Goal: Task Accomplishment & Management: Manage account settings

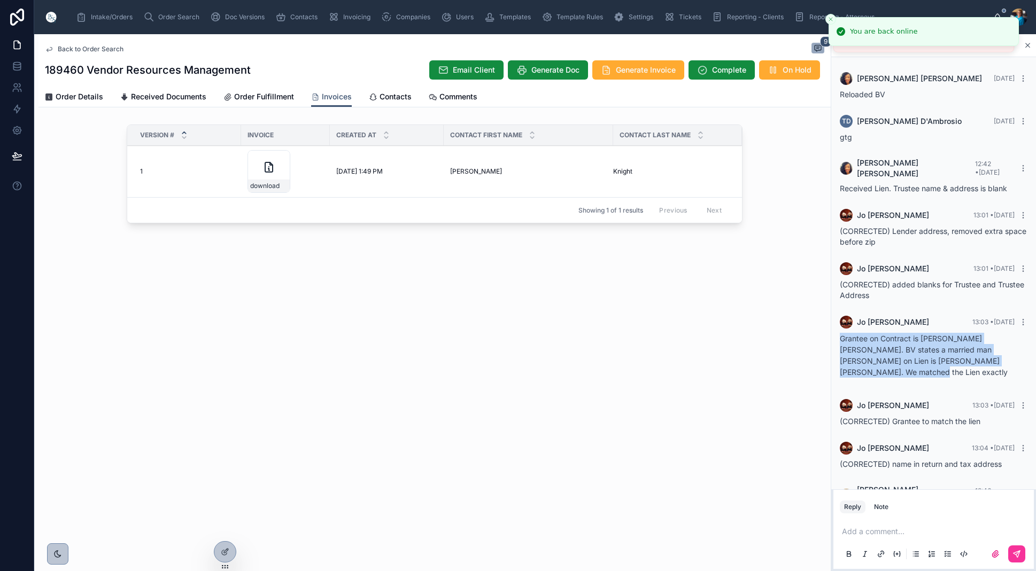
click at [168, 18] on span "Order Search" at bounding box center [178, 17] width 41 height 9
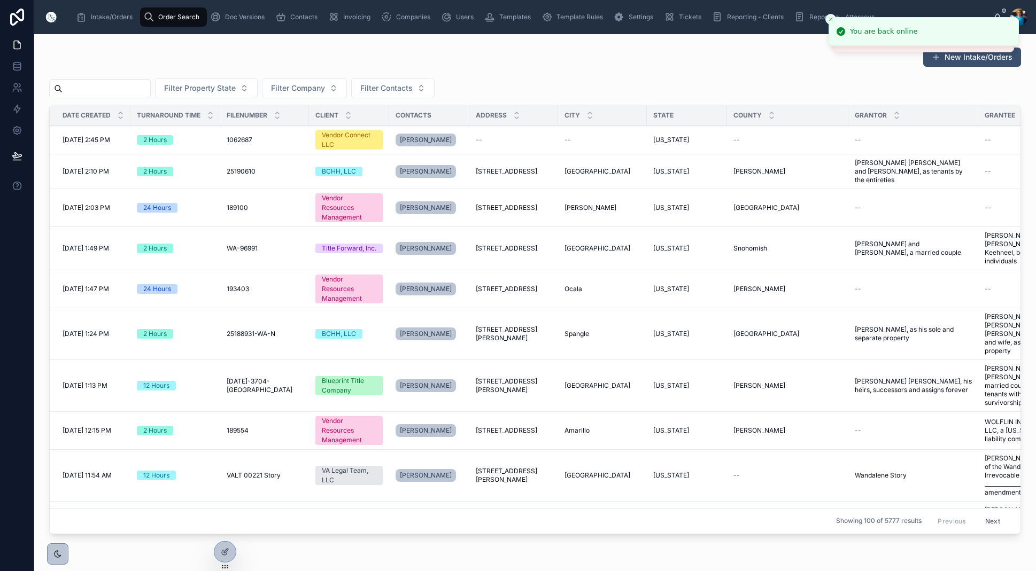
click at [143, 86] on input "text" at bounding box center [107, 88] width 88 height 15
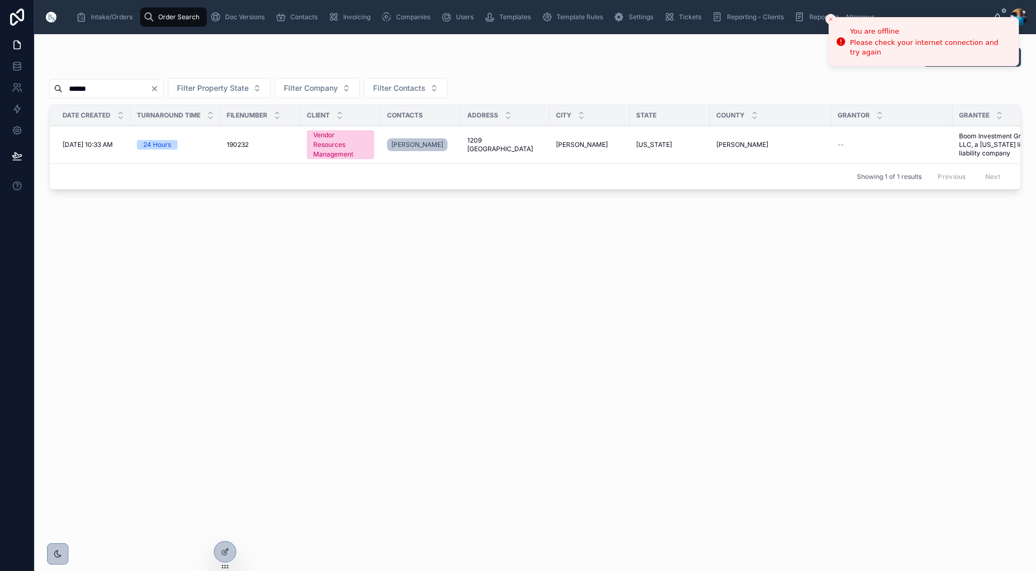
type input "******"
click at [485, 143] on span "1209 [GEOGRAPHIC_DATA]" at bounding box center [505, 144] width 76 height 17
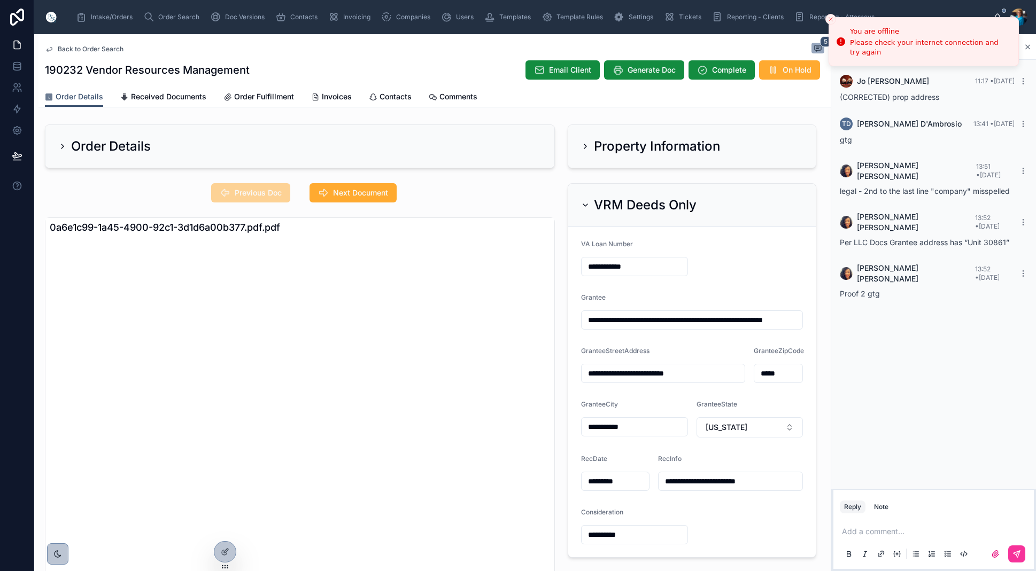
click at [585, 202] on icon at bounding box center [585, 205] width 9 height 9
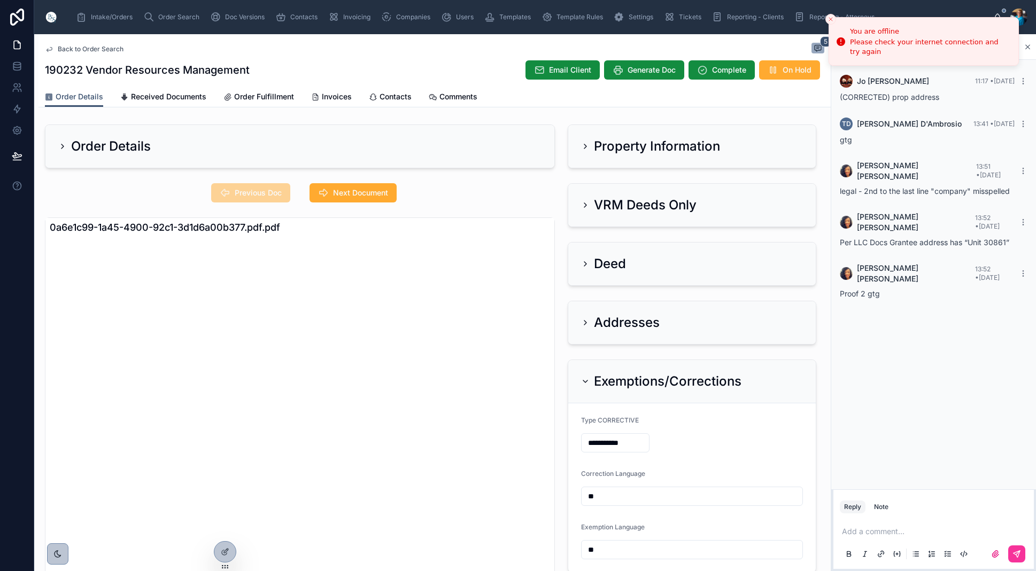
click at [826, 17] on button "Close toast" at bounding box center [830, 19] width 11 height 11
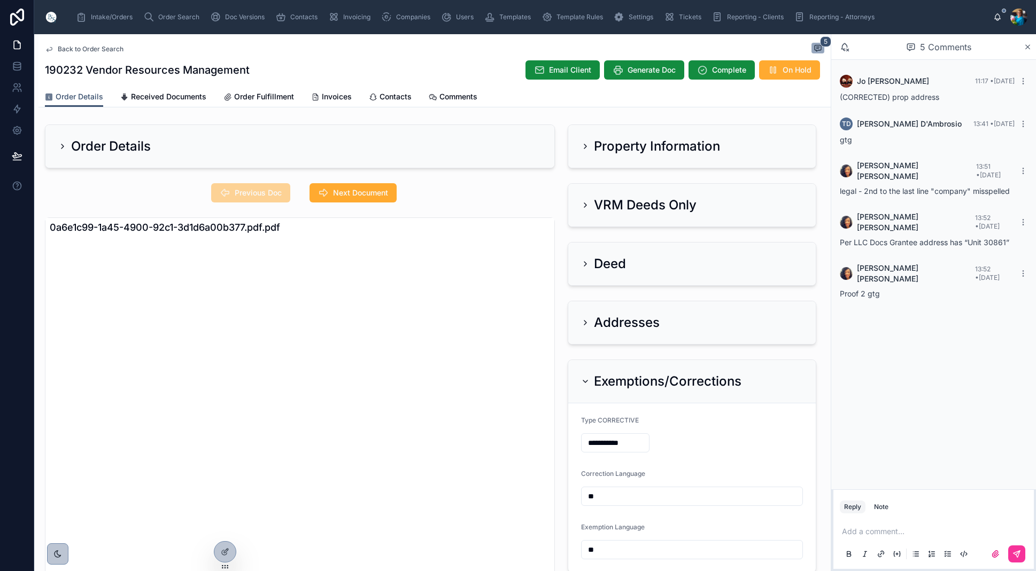
click at [589, 143] on icon at bounding box center [585, 146] width 9 height 9
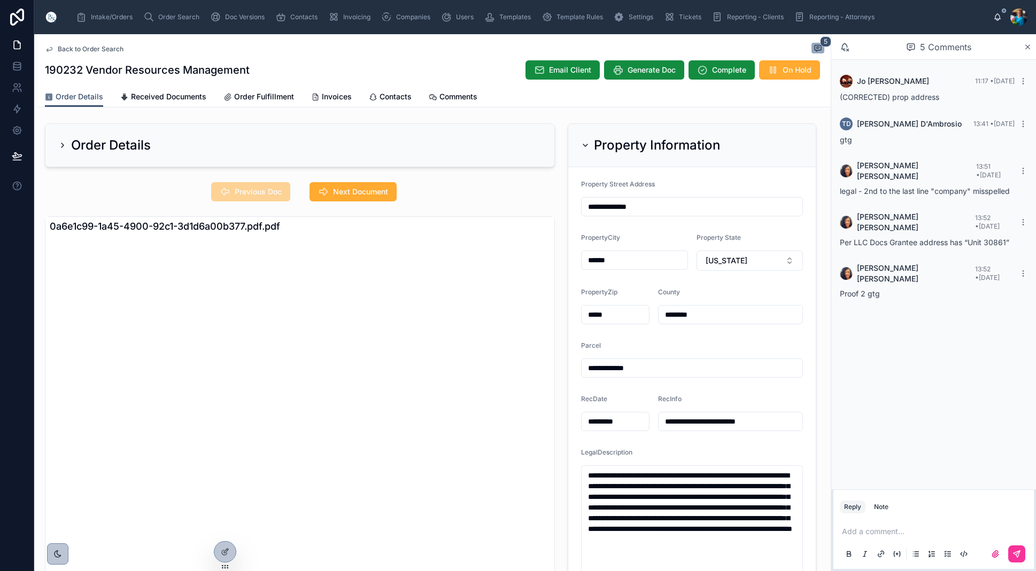
scroll to position [9, 0]
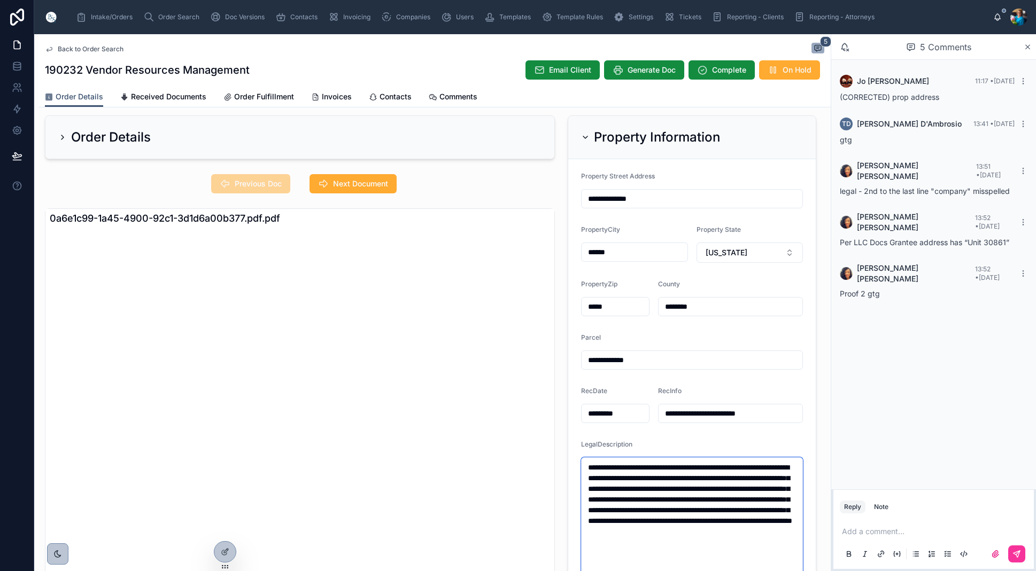
drag, startPoint x: 661, startPoint y: 534, endPoint x: 655, endPoint y: 534, distance: 5.4
drag, startPoint x: 687, startPoint y: 560, endPoint x: 585, endPoint y: 468, distance: 136.6
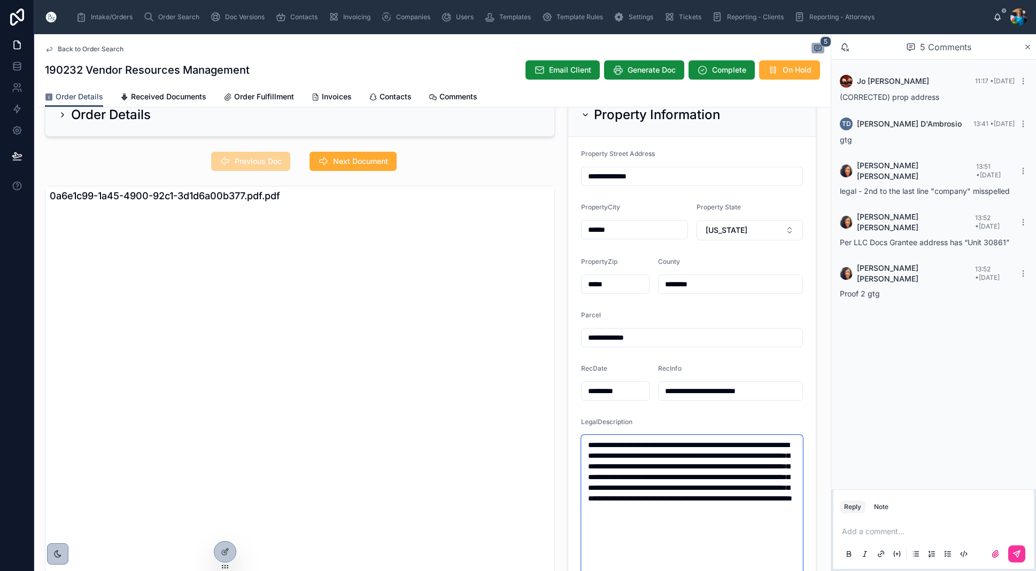
scroll to position [29, 0]
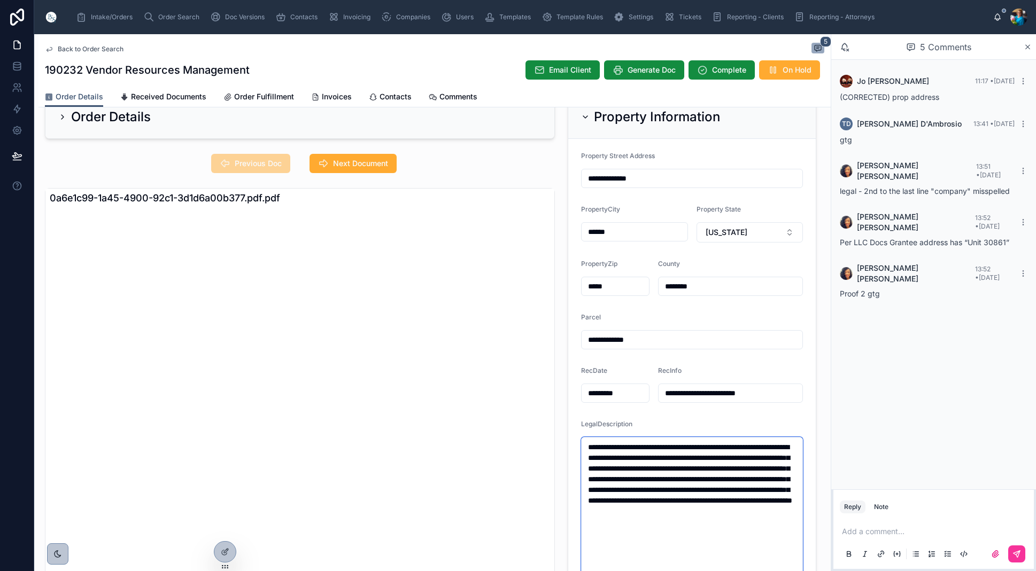
type textarea "**********"
click at [583, 117] on icon at bounding box center [585, 117] width 9 height 9
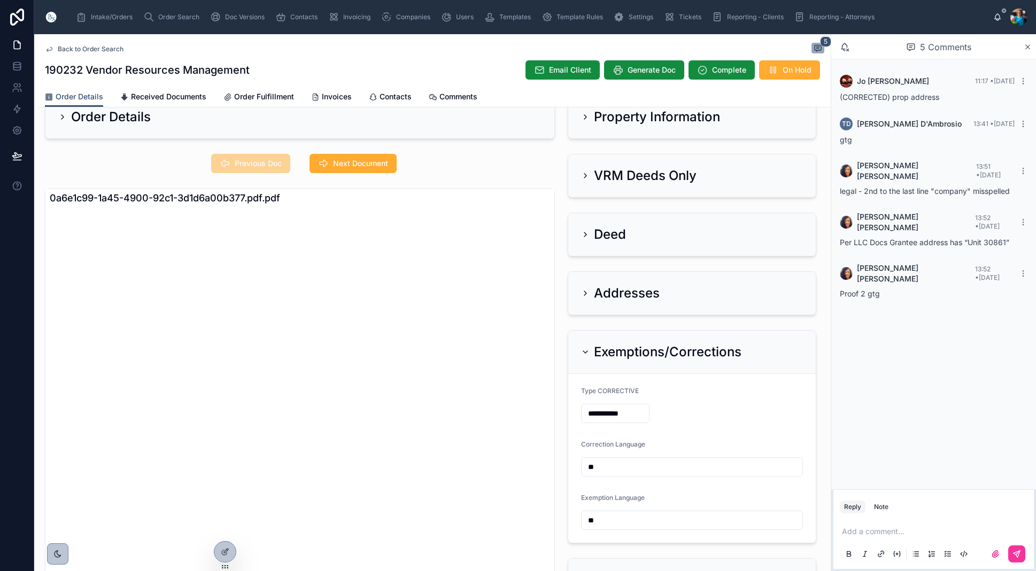
drag, startPoint x: 581, startPoint y: 172, endPoint x: 576, endPoint y: 175, distance: 6.0
click at [581, 172] on icon at bounding box center [585, 176] width 9 height 9
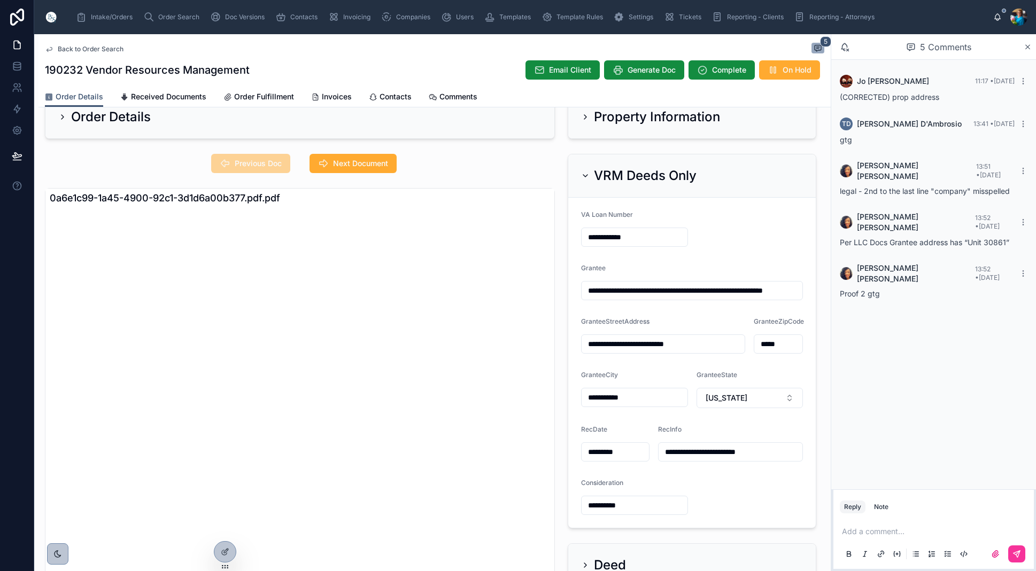
click at [366, 167] on span "Next Document" at bounding box center [360, 163] width 55 height 11
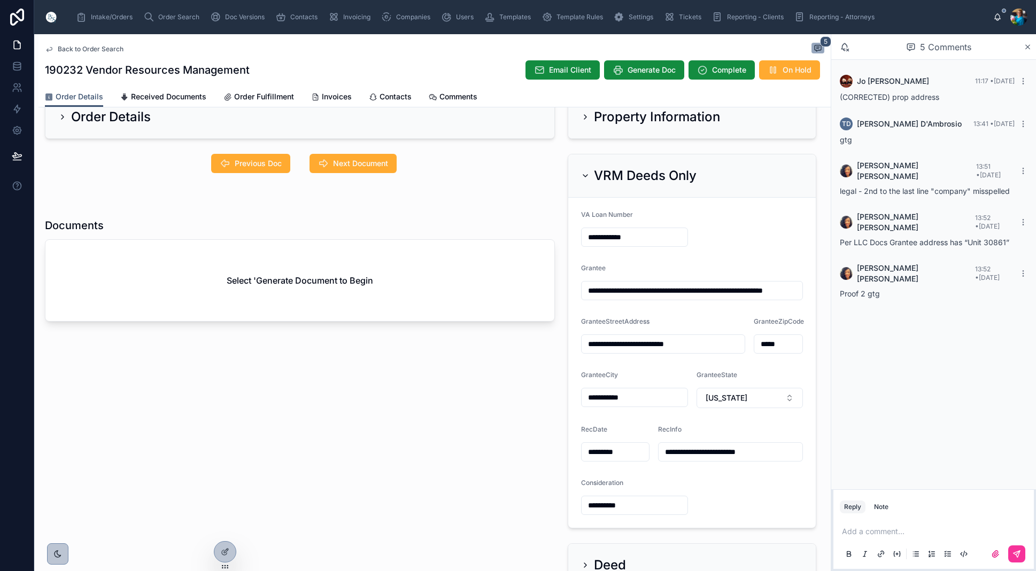
scroll to position [31, 0]
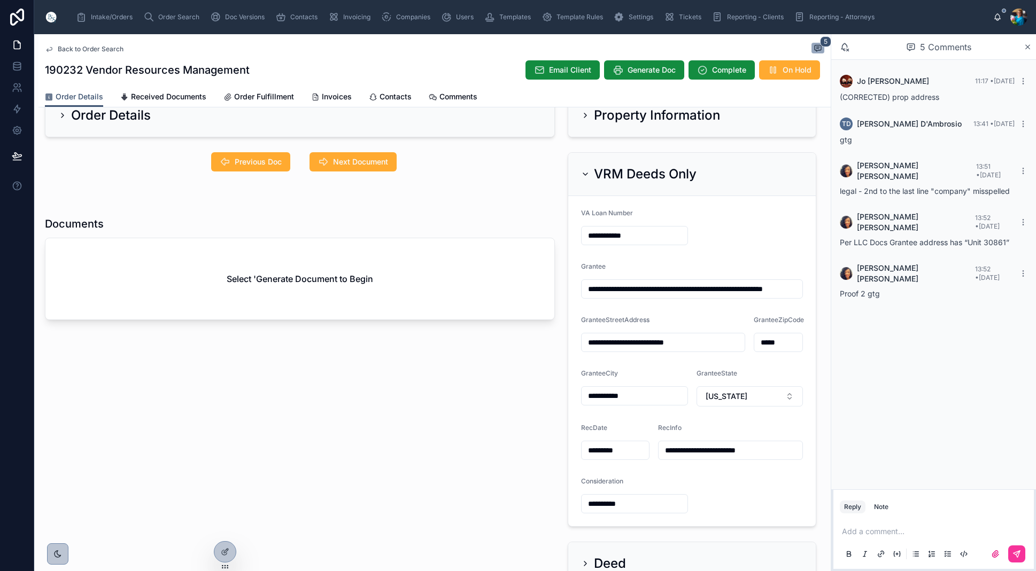
click at [258, 162] on span "Previous Doc" at bounding box center [258, 162] width 47 height 11
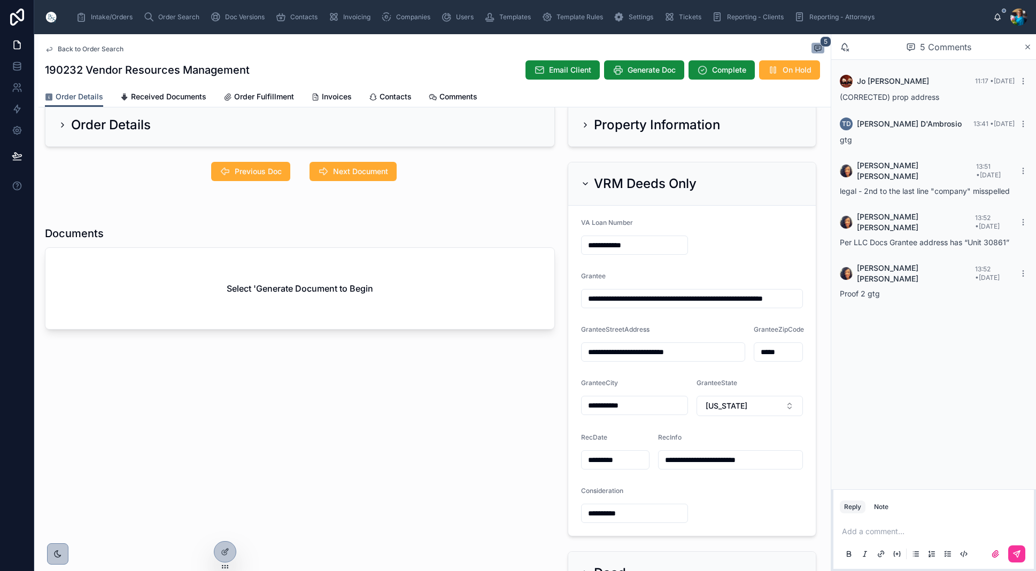
scroll to position [45, 0]
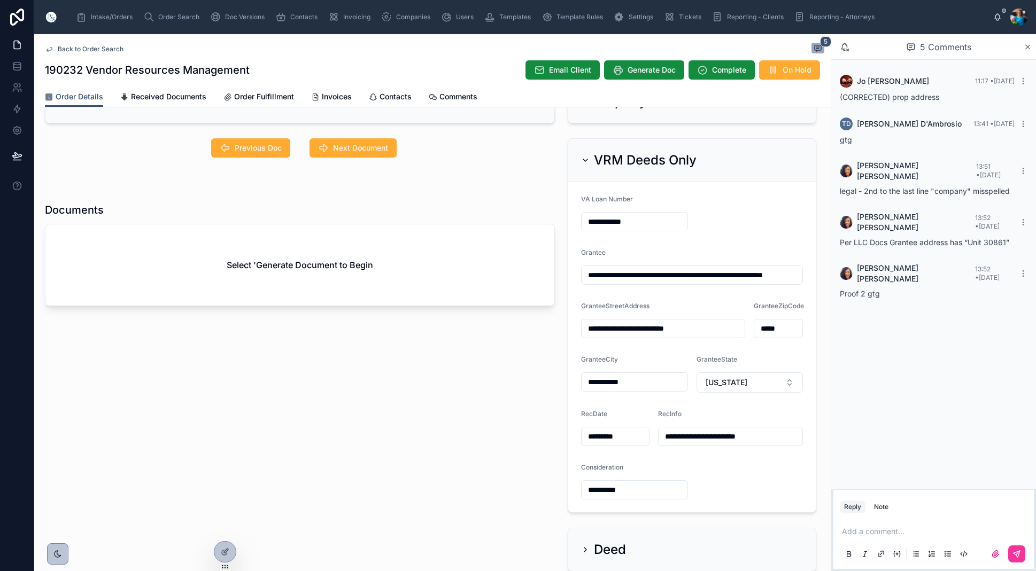
drag, startPoint x: 262, startPoint y: 150, endPoint x: 261, endPoint y: 159, distance: 9.1
click at [262, 150] on span "Previous Doc" at bounding box center [258, 148] width 47 height 11
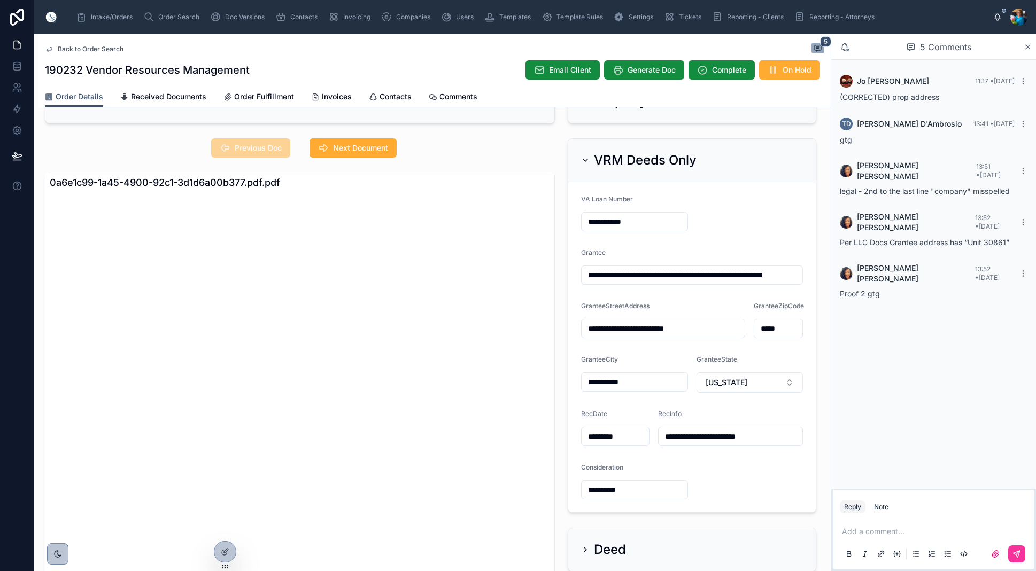
drag, startPoint x: 586, startPoint y: 160, endPoint x: 590, endPoint y: 199, distance: 39.2
click at [586, 162] on icon at bounding box center [585, 160] width 9 height 9
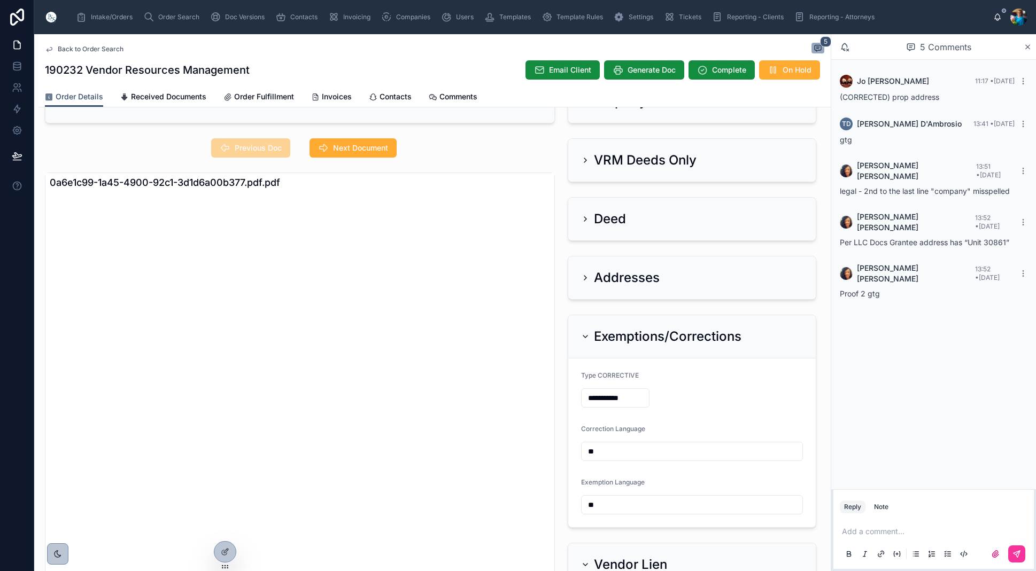
click at [585, 278] on icon at bounding box center [585, 278] width 9 height 9
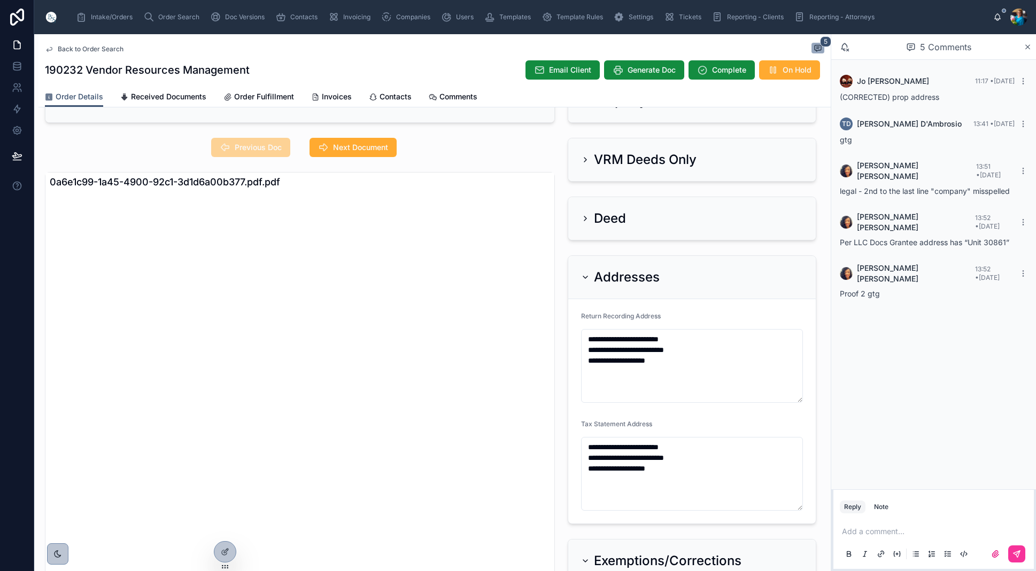
scroll to position [0, 0]
drag, startPoint x: 585, startPoint y: 275, endPoint x: 588, endPoint y: 246, distance: 29.0
click at [585, 273] on div "Addresses" at bounding box center [620, 277] width 79 height 17
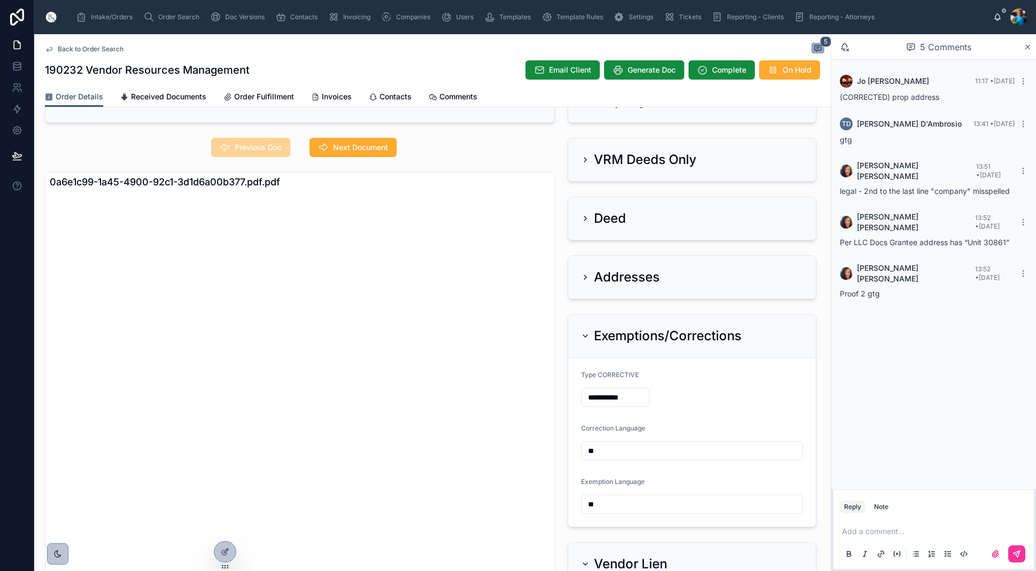
click at [583, 157] on icon at bounding box center [585, 160] width 9 height 9
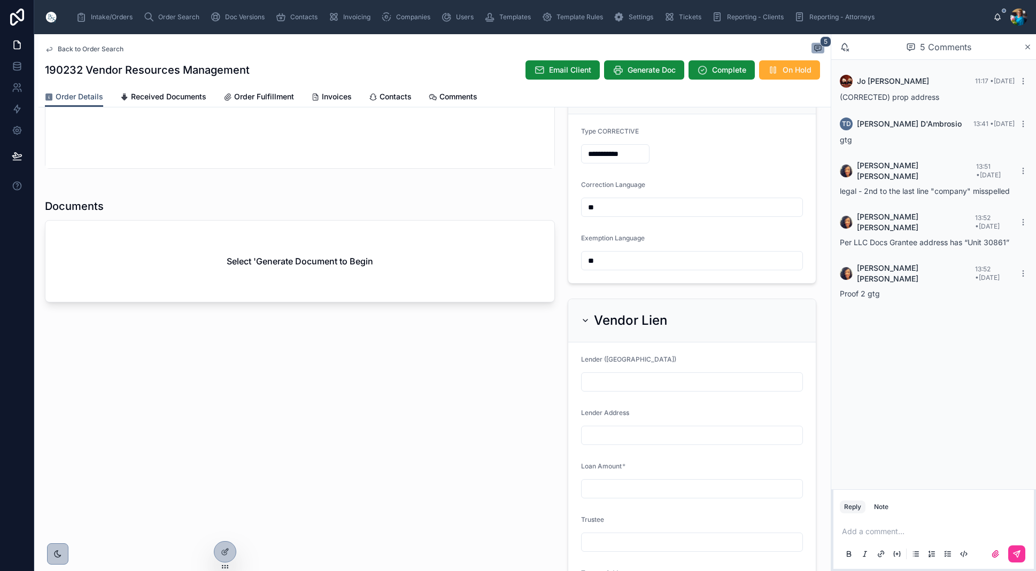
scroll to position [671, 0]
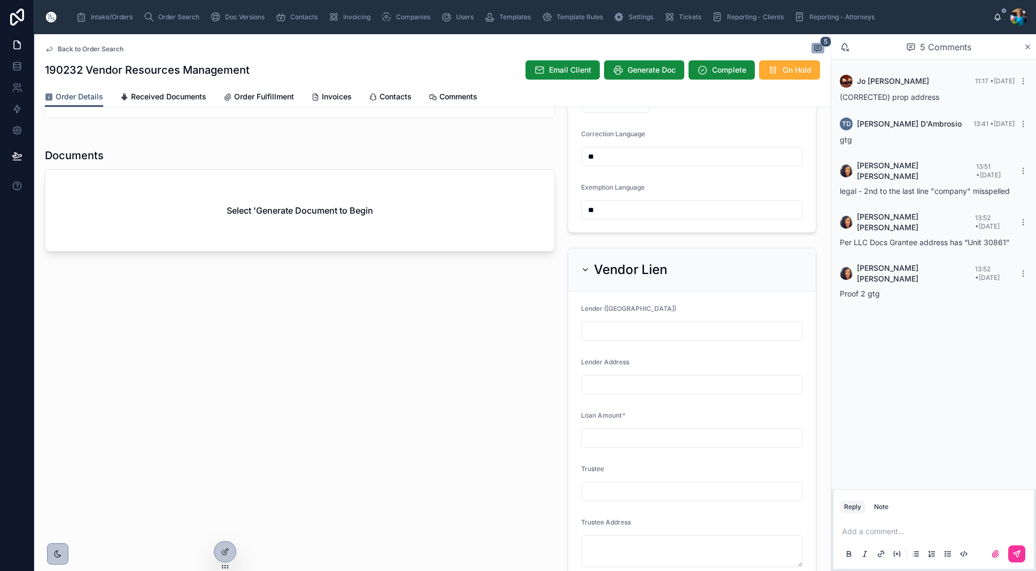
click at [860, 533] on p at bounding box center [936, 531] width 188 height 11
drag, startPoint x: 1016, startPoint y: 555, endPoint x: 998, endPoint y: 566, distance: 21.4
click at [1016, 555] on icon at bounding box center [1016, 554] width 9 height 9
drag, startPoint x: 1015, startPoint y: 552, endPoint x: 887, endPoint y: 502, distance: 137.9
click at [1015, 552] on icon at bounding box center [1016, 554] width 9 height 9
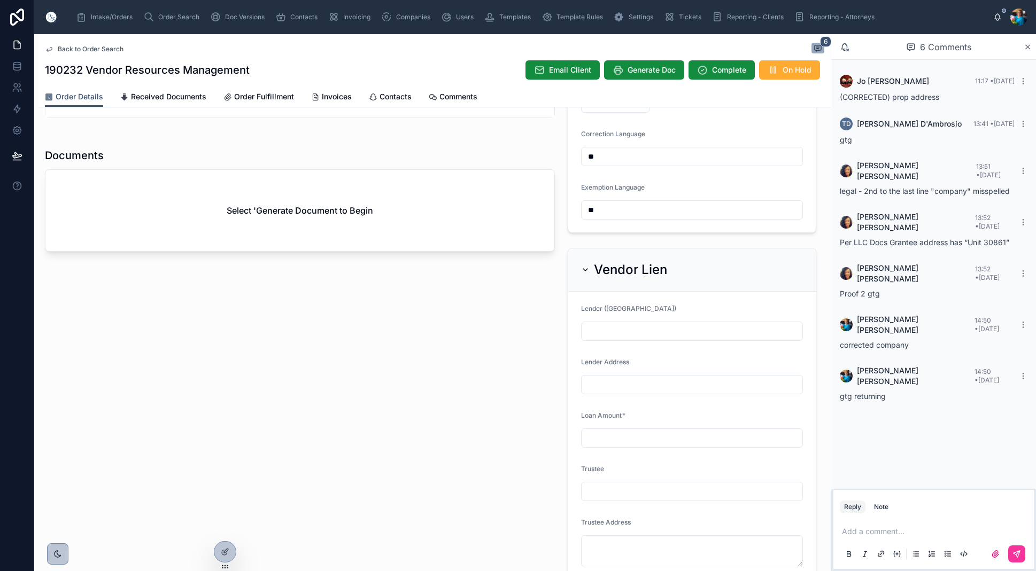
click at [650, 68] on span "Generate Doc" at bounding box center [651, 70] width 48 height 11
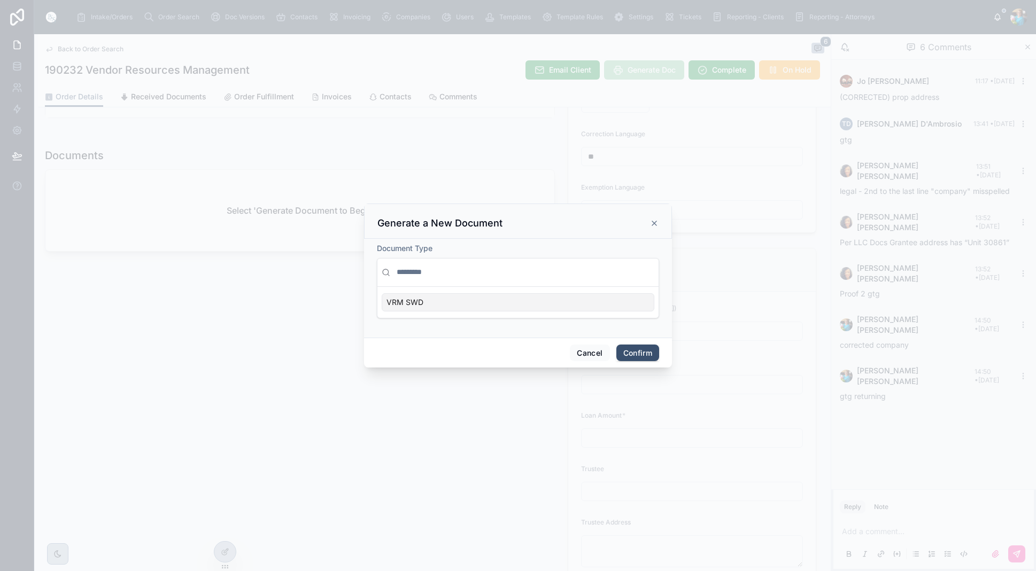
click at [599, 298] on div "VRM SWD" at bounding box center [518, 302] width 273 height 18
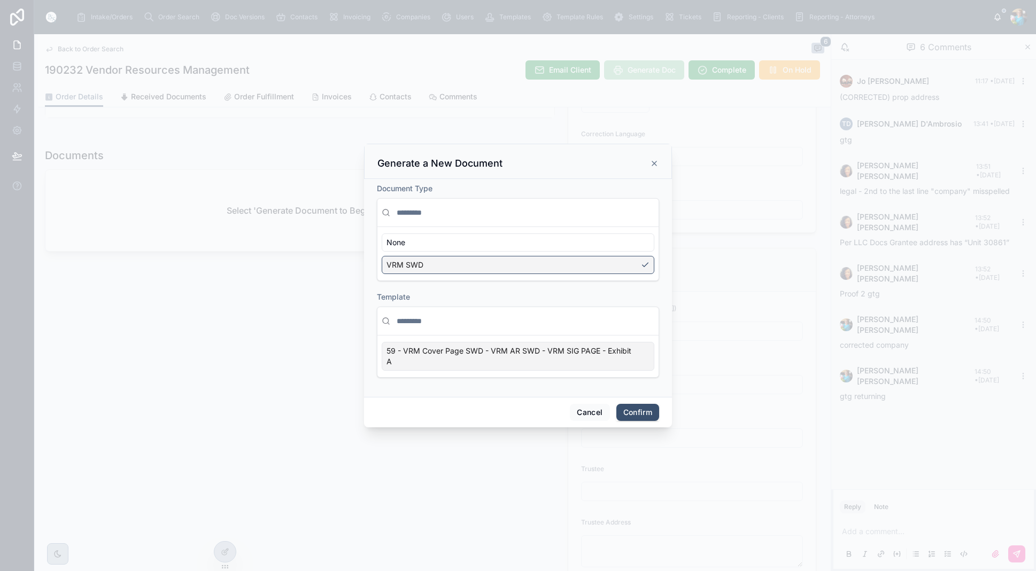
click at [642, 357] on div "59 - VRM Cover Page SWD - VRM AR SWD - VRM SIG PAGE - Exhibit A" at bounding box center [518, 356] width 273 height 29
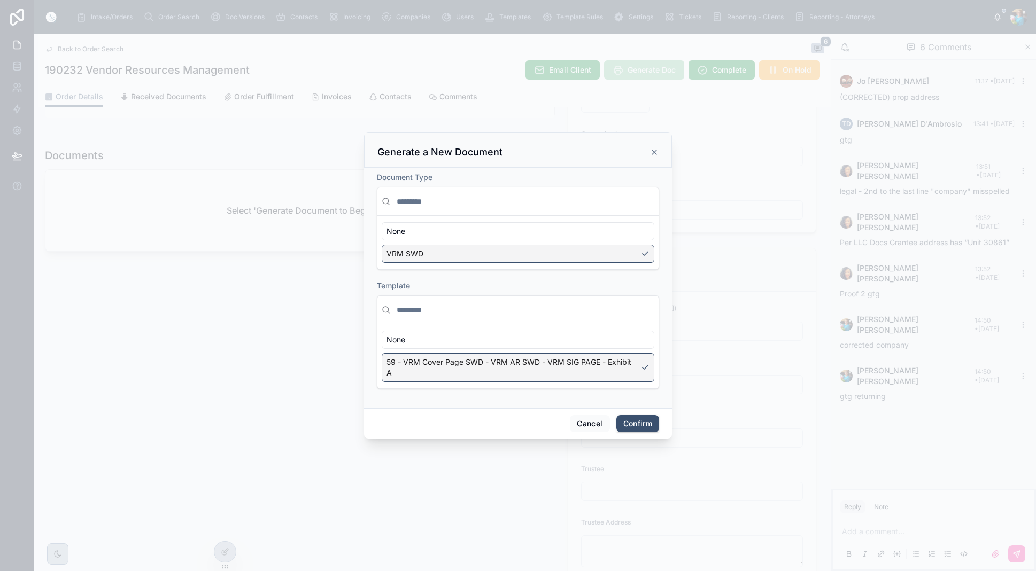
click at [634, 423] on button "Confirm" at bounding box center [637, 423] width 43 height 17
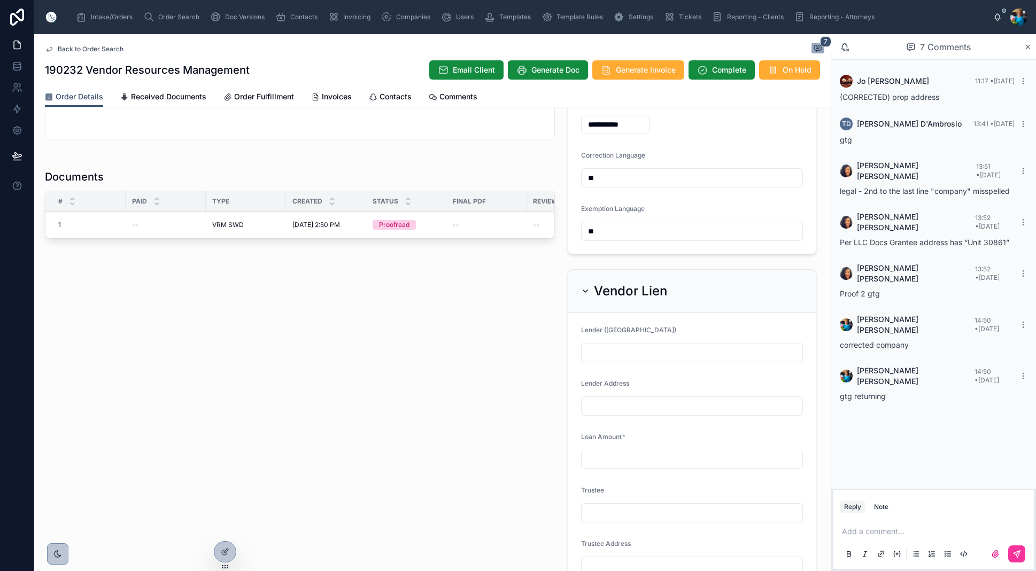
scroll to position [648, 0]
click at [0, 0] on span "Edit" at bounding box center [0, 0] width 0 height 0
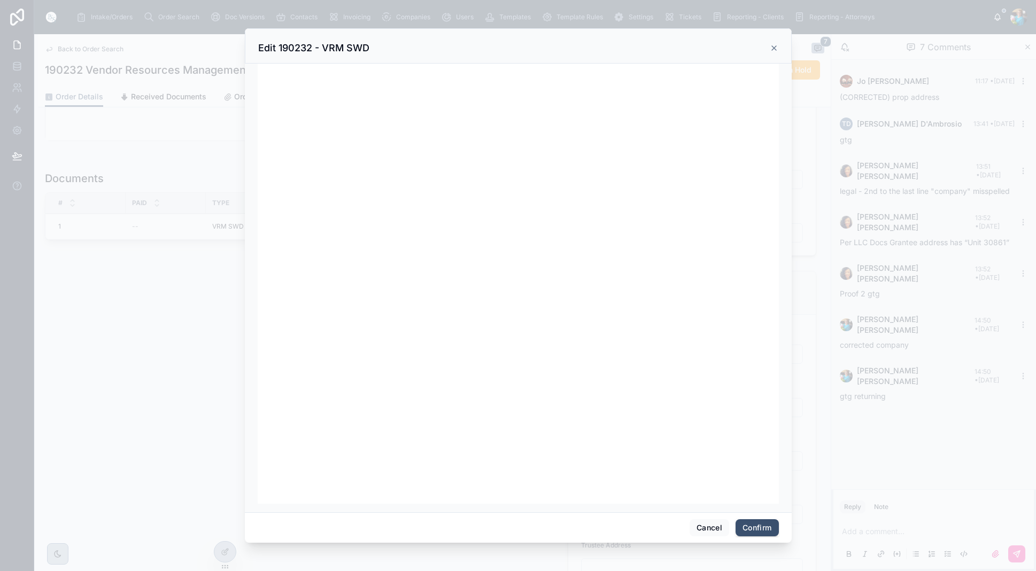
scroll to position [135, 0]
click at [755, 529] on button "Confirm" at bounding box center [756, 527] width 43 height 17
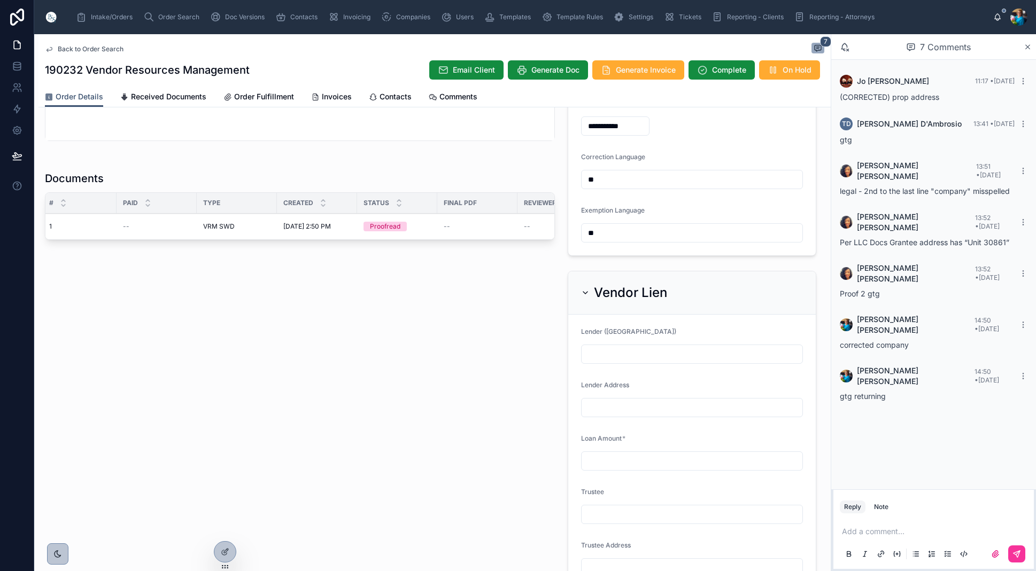
scroll to position [0, 11]
click at [0, 0] on span "Ready for QC" at bounding box center [0, 0] width 0 height 0
click at [0, 0] on span "Finalize Document" at bounding box center [0, 0] width 0 height 0
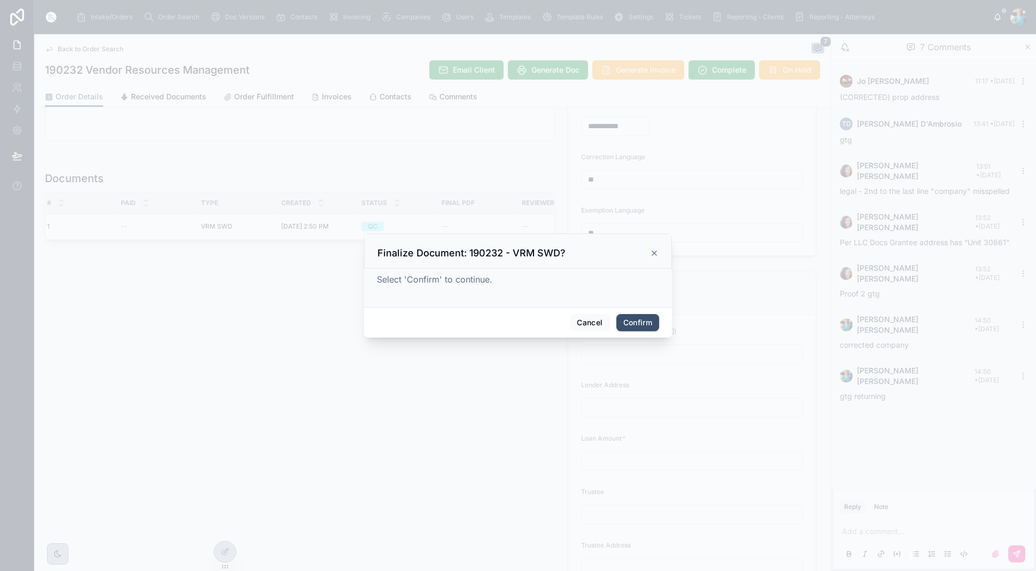
click at [626, 317] on button "Confirm" at bounding box center [637, 322] width 43 height 17
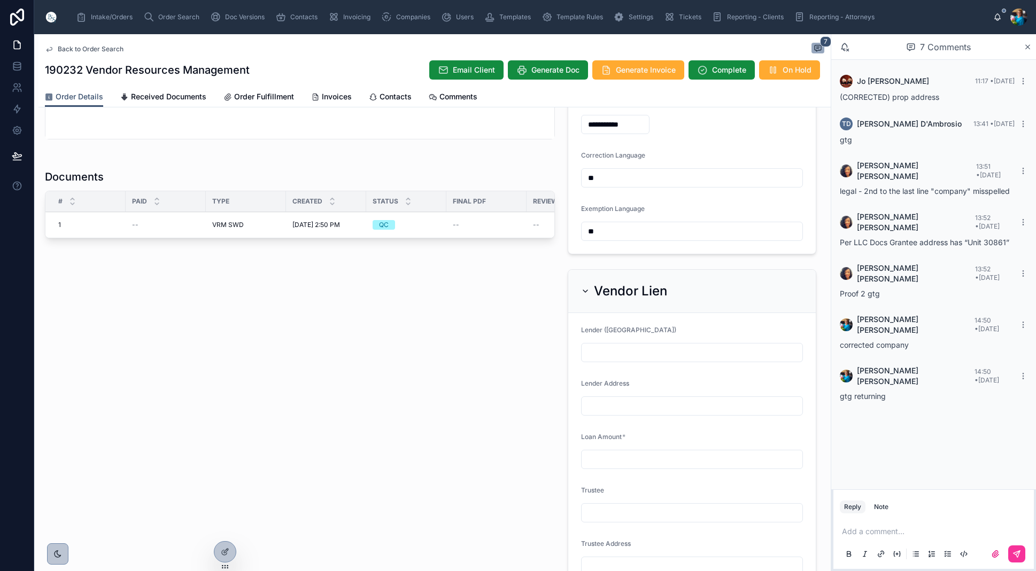
scroll to position [646, 0]
click at [584, 293] on icon at bounding box center [585, 294] width 9 height 9
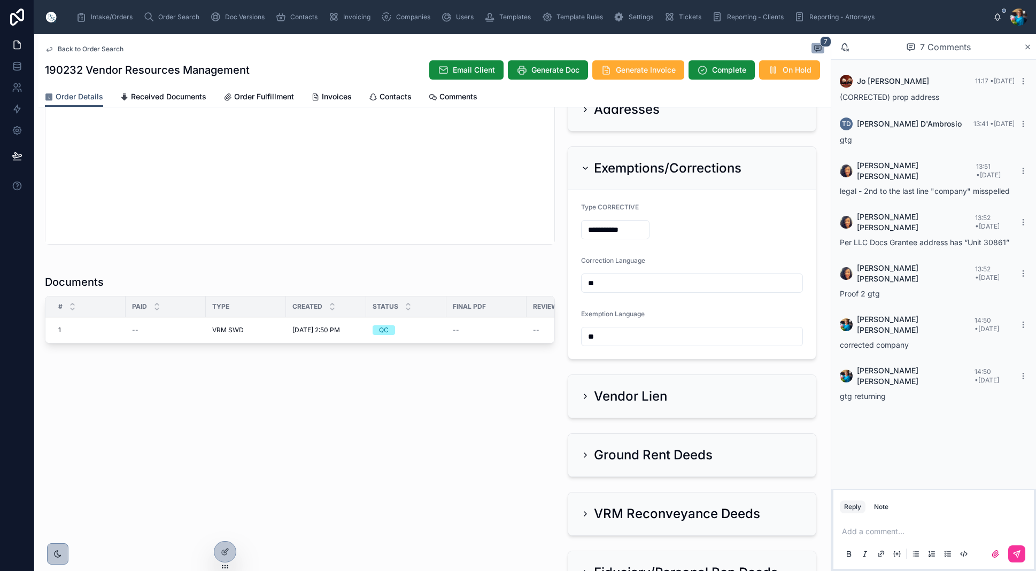
scroll to position [544, 0]
drag, startPoint x: 587, startPoint y: 167, endPoint x: 584, endPoint y: 172, distance: 5.8
click at [587, 167] on icon at bounding box center [585, 169] width 9 height 9
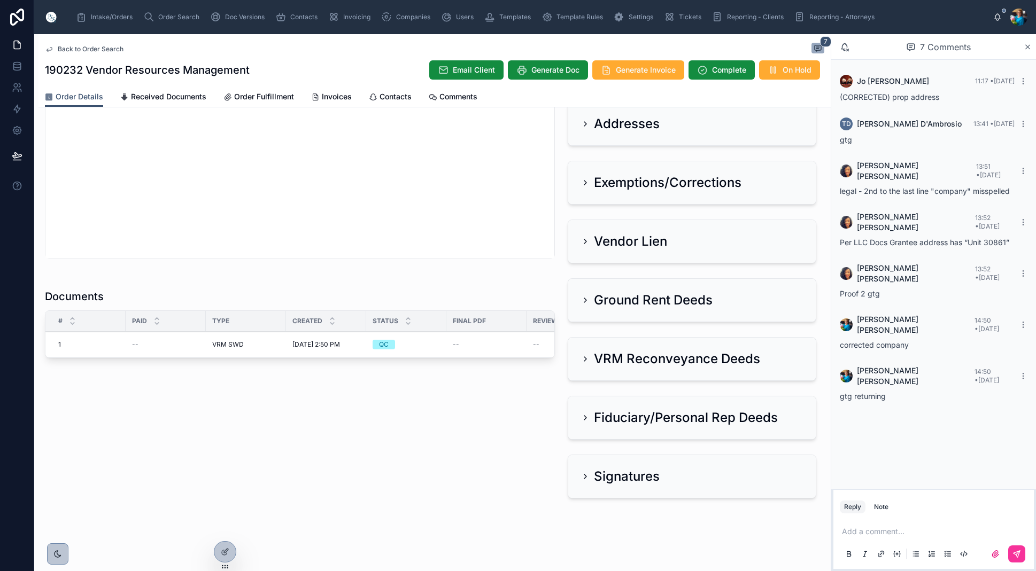
scroll to position [530, 0]
click at [479, 374] on span "190232---VRM-SWD" at bounding box center [473, 372] width 37 height 9
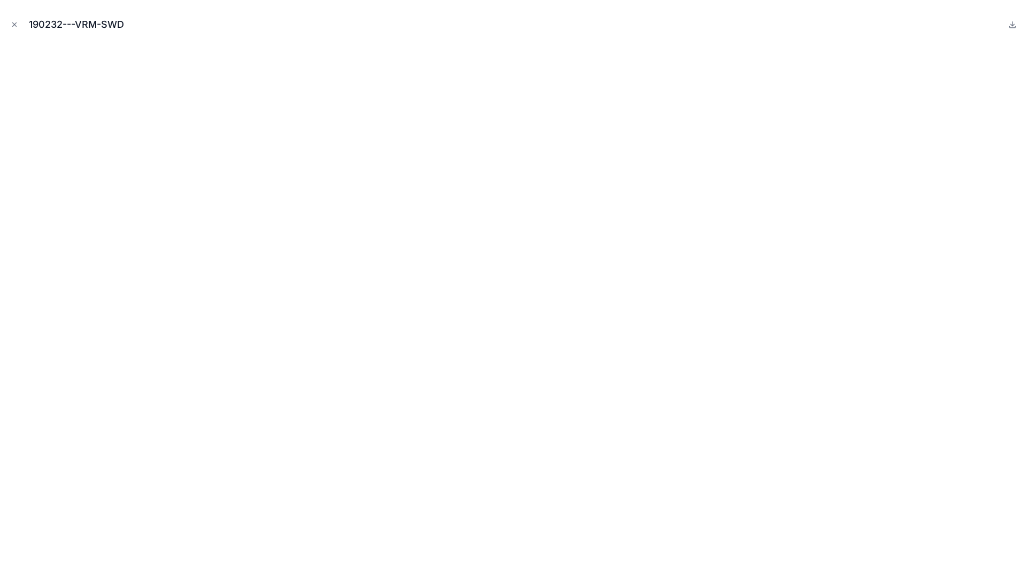
click at [15, 24] on icon "Close modal" at bounding box center [14, 24] width 7 height 7
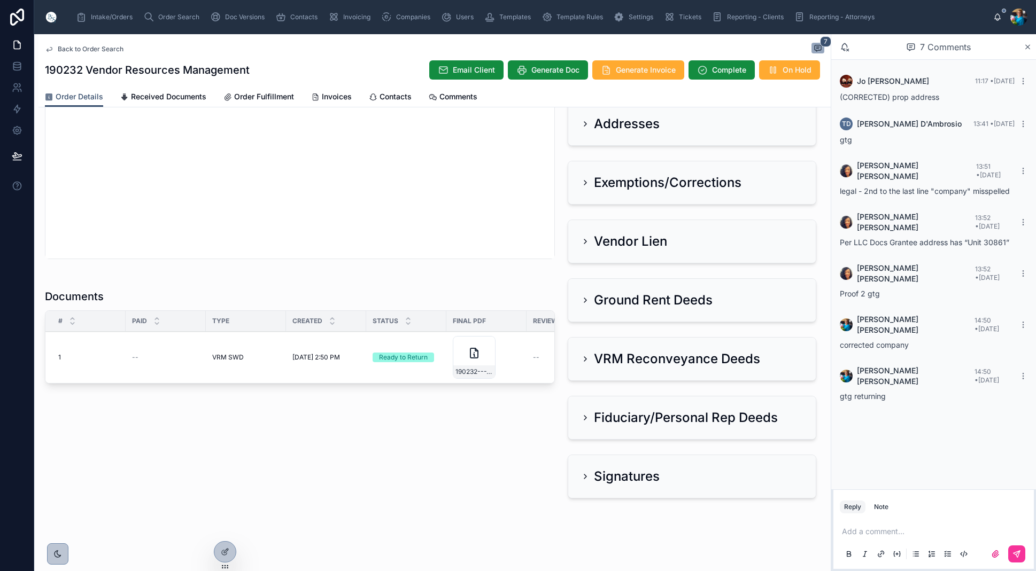
click at [0, 0] on span "Sent to Client" at bounding box center [0, 0] width 0 height 0
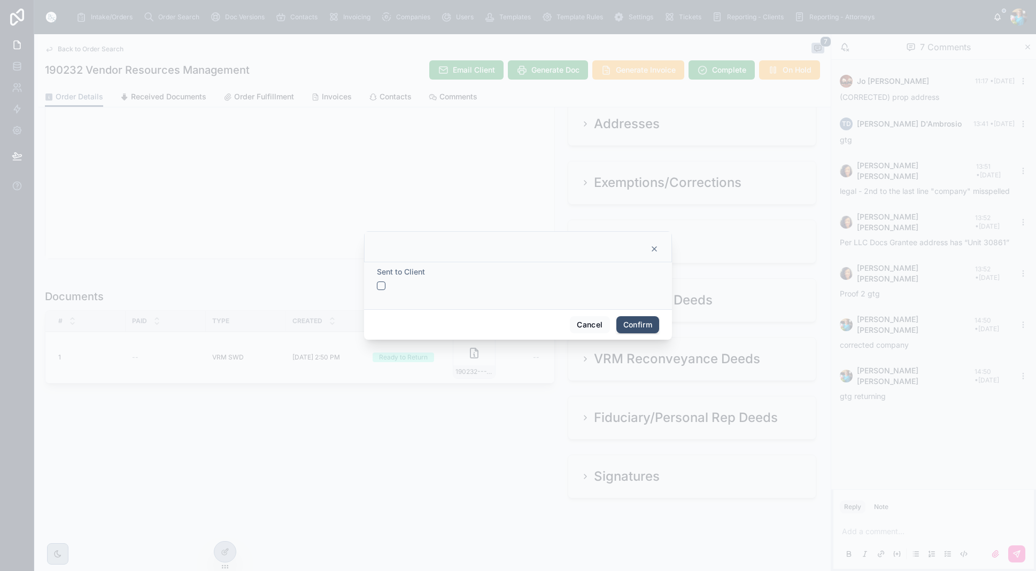
click at [380, 286] on button "button" at bounding box center [381, 286] width 9 height 9
drag, startPoint x: 644, startPoint y: 322, endPoint x: 615, endPoint y: 340, distance: 34.4
click at [643, 322] on button "Confirm" at bounding box center [637, 324] width 43 height 17
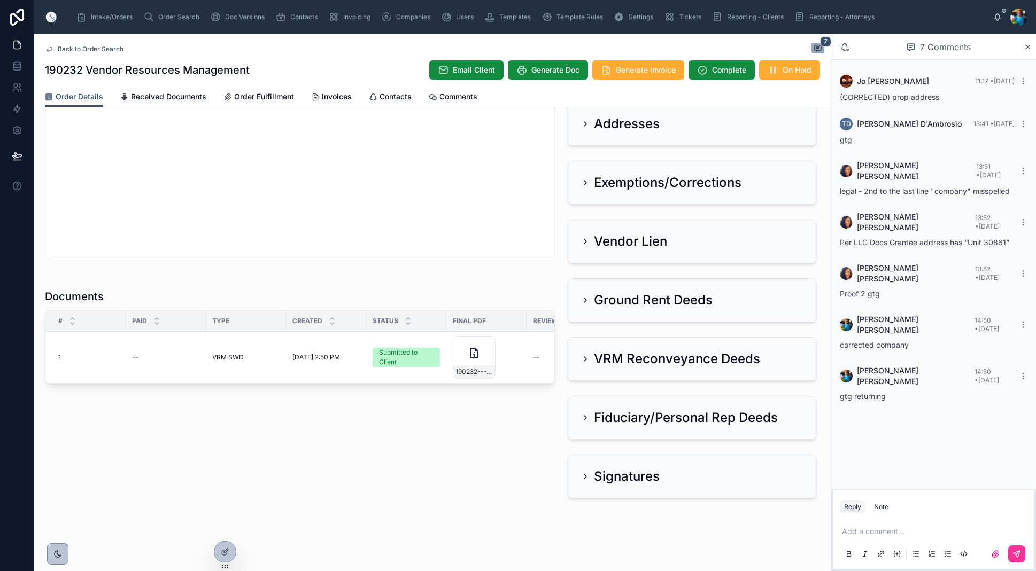
click at [0, 0] on span "Send for Review" at bounding box center [0, 0] width 0 height 0
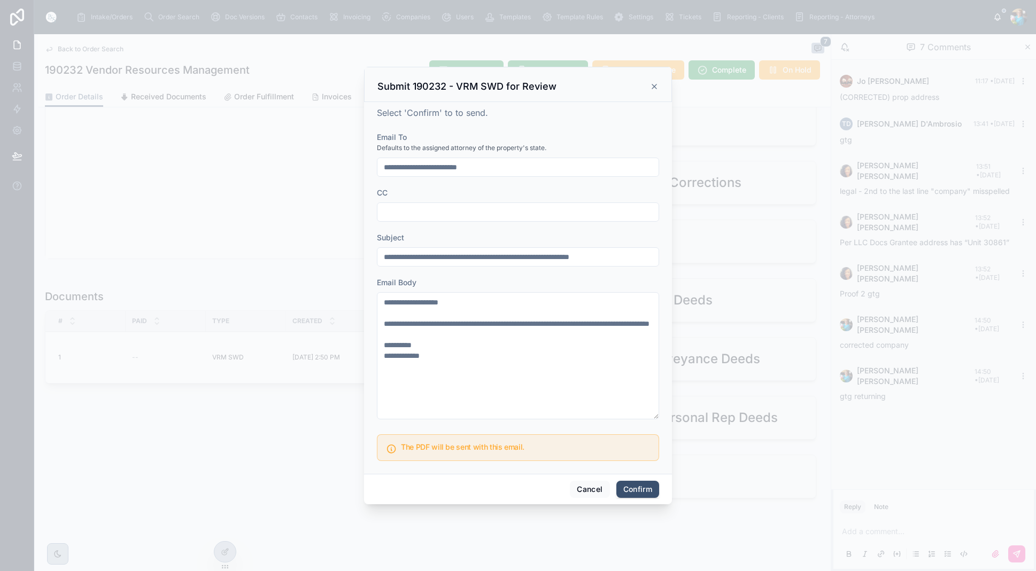
click at [630, 491] on button "Confirm" at bounding box center [637, 489] width 43 height 17
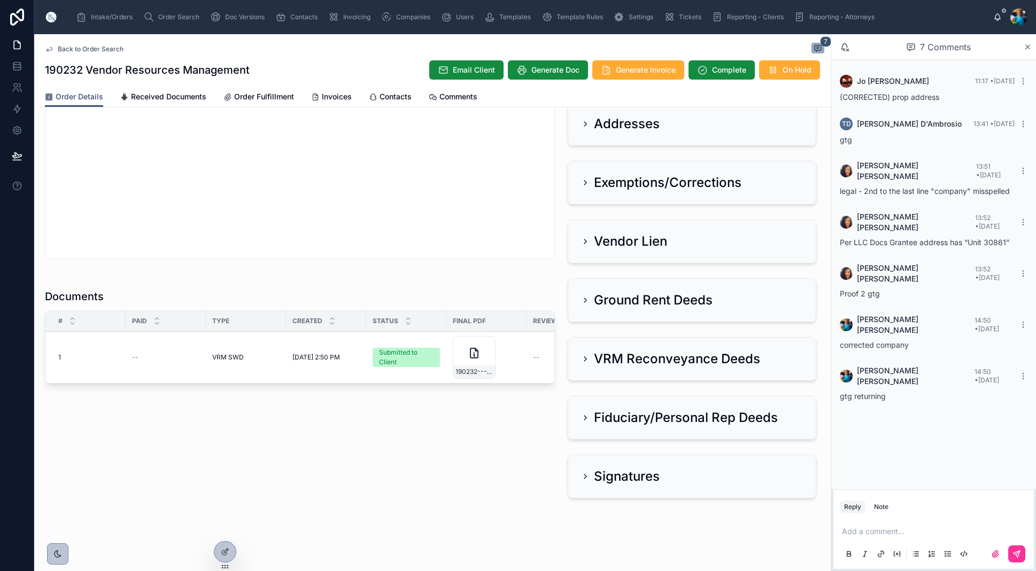
scroll to position [0, 1]
click at [626, 71] on span "Generate Invoice" at bounding box center [646, 70] width 60 height 11
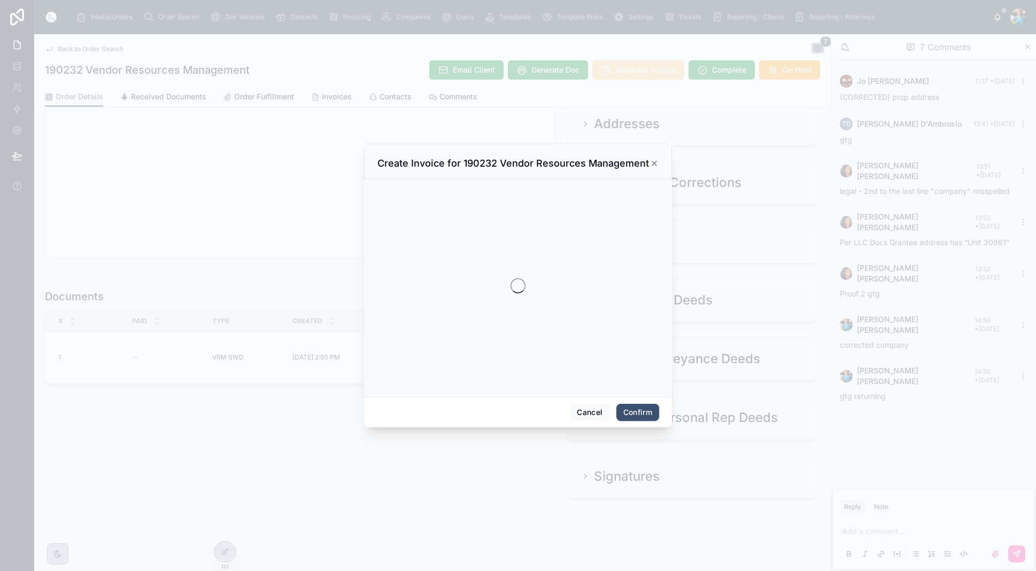
click at [626, 71] on div at bounding box center [518, 285] width 1036 height 571
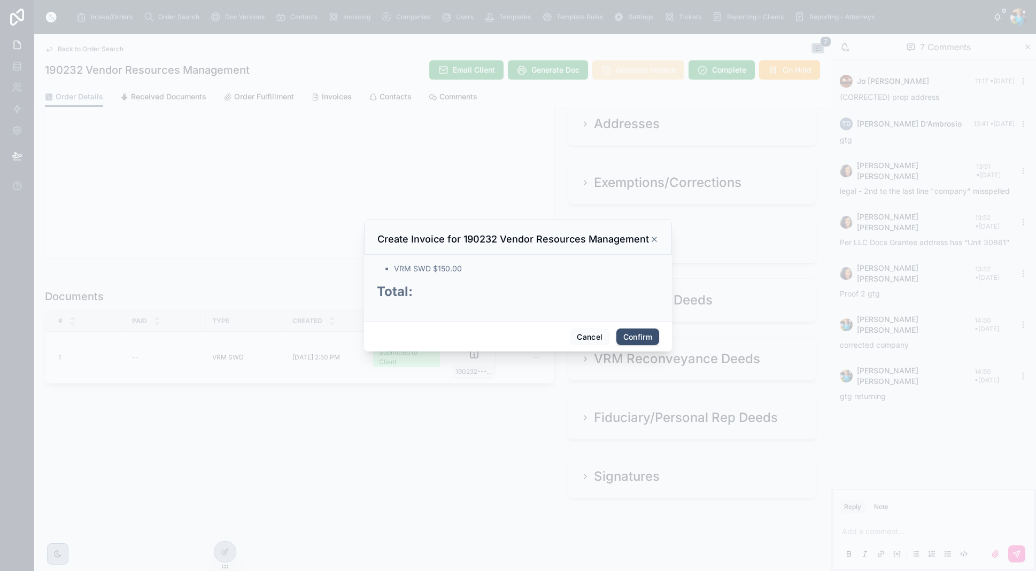
scroll to position [0, 0]
click at [636, 338] on button "Confirm" at bounding box center [637, 337] width 43 height 17
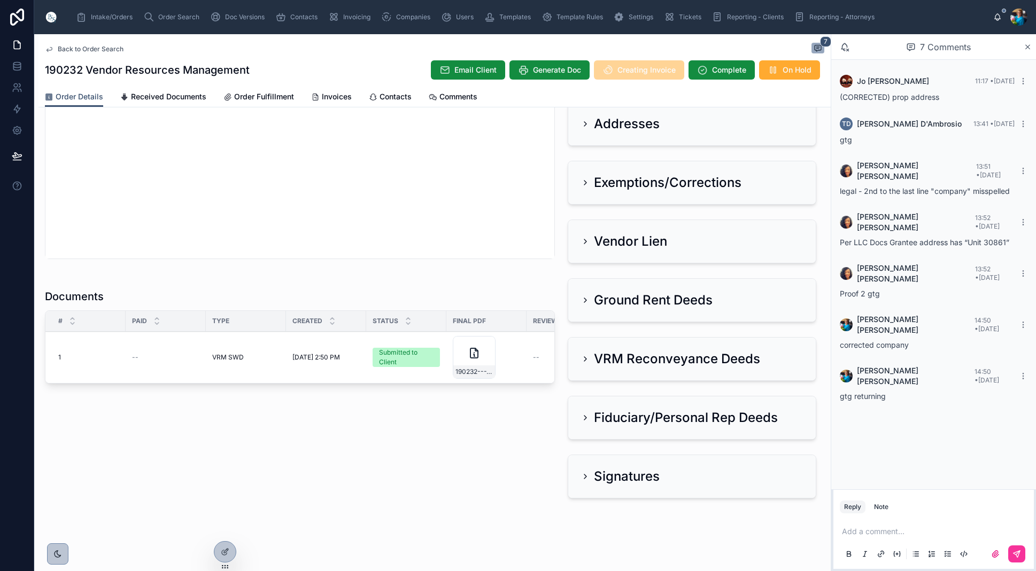
scroll to position [1, 0]
click at [335, 96] on span "Invoices" at bounding box center [337, 96] width 30 height 11
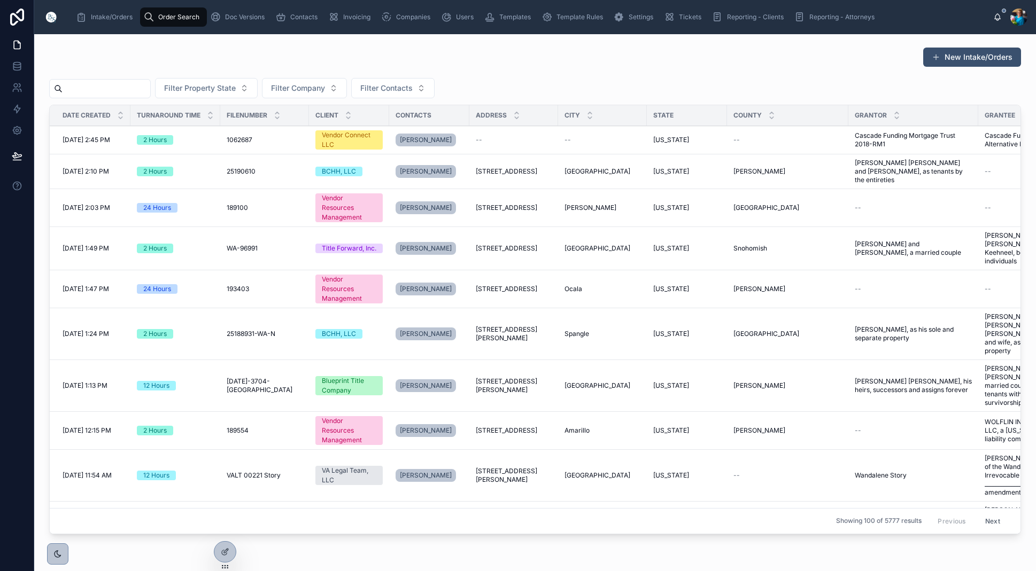
click at [150, 90] on input "text" at bounding box center [107, 88] width 88 height 15
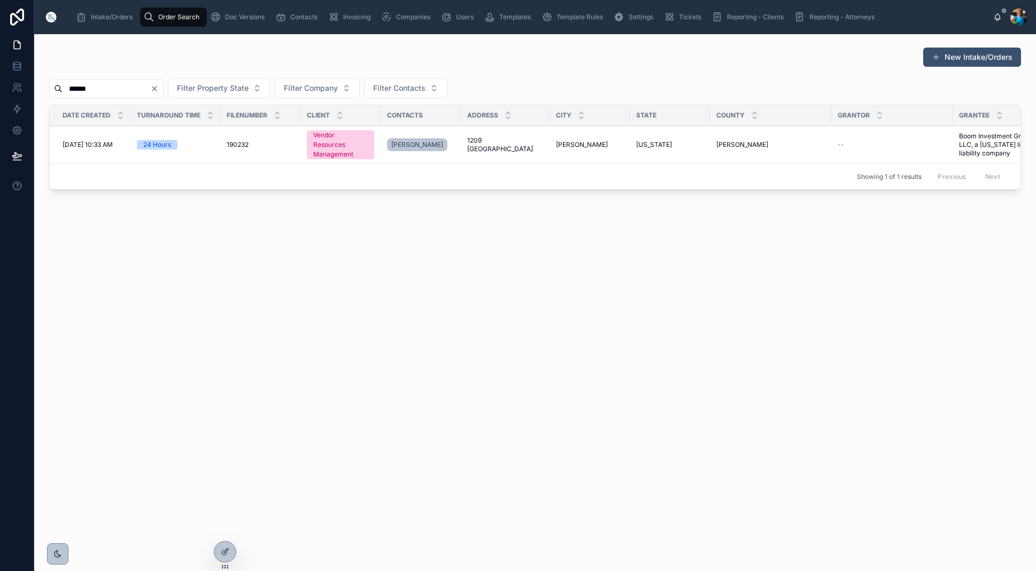
type input "******"
click at [636, 142] on span "[US_STATE]" at bounding box center [654, 145] width 36 height 9
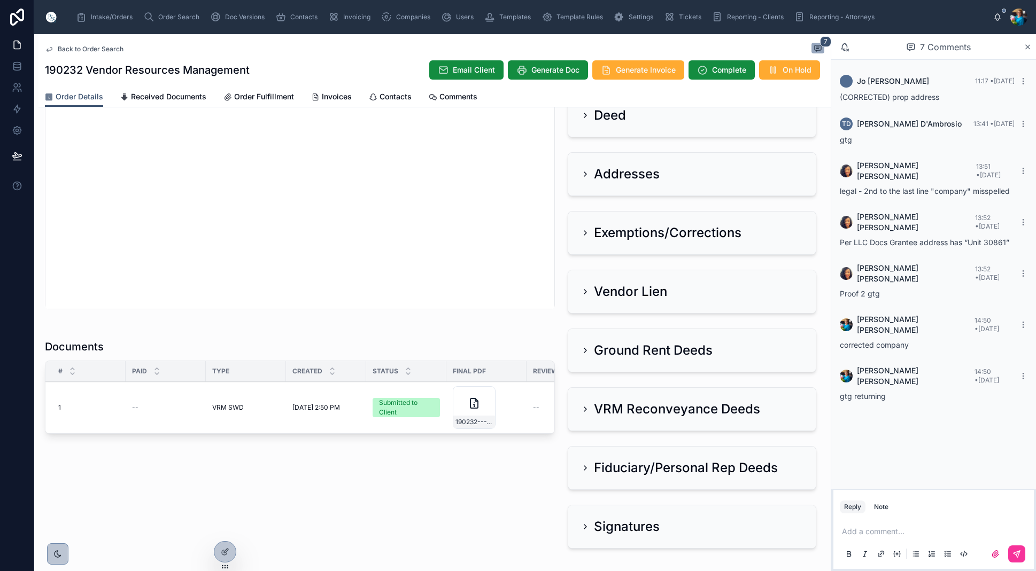
scroll to position [516, 0]
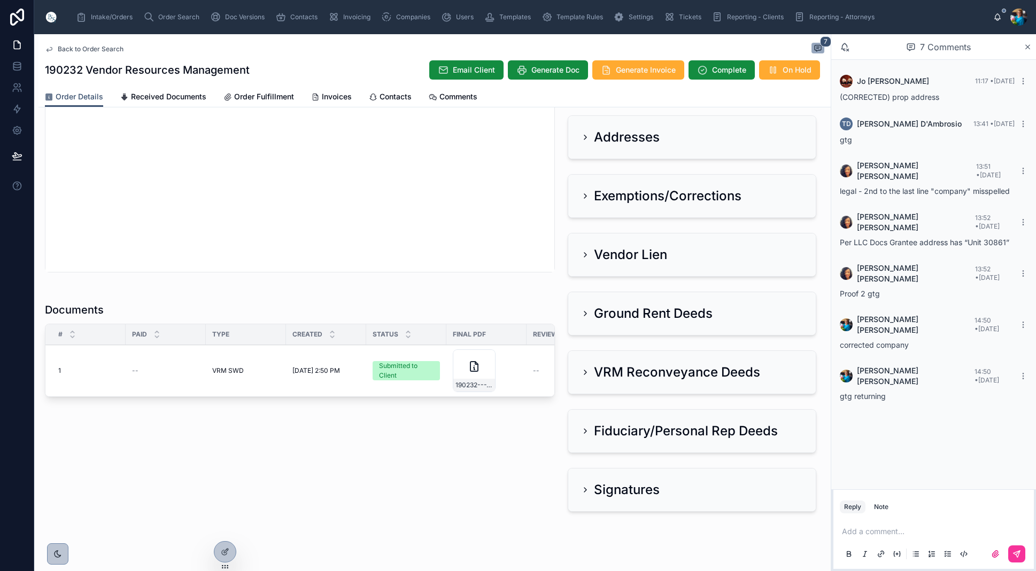
click at [324, 95] on span "Invoices" at bounding box center [337, 96] width 30 height 11
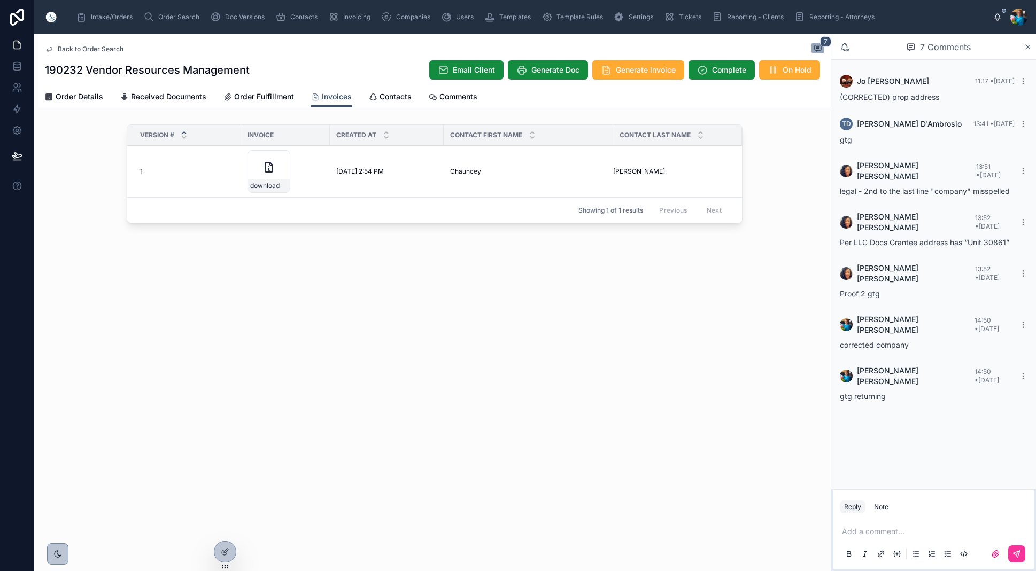
click at [0, 0] on icon at bounding box center [0, 0] width 0 height 0
click at [161, 18] on span "Order Search" at bounding box center [178, 17] width 41 height 9
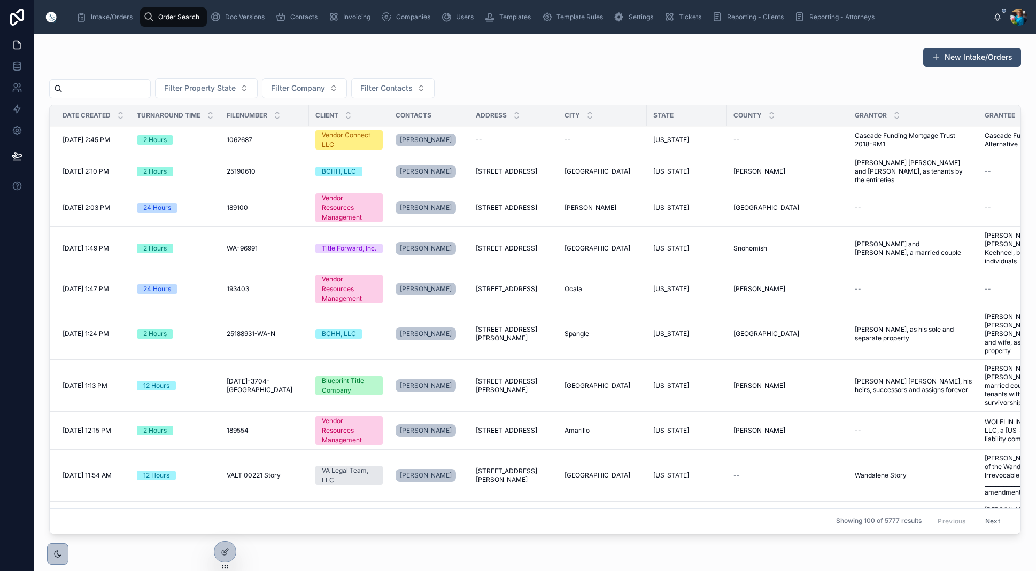
click at [121, 86] on input "text" at bounding box center [107, 88] width 88 height 15
paste input "******"
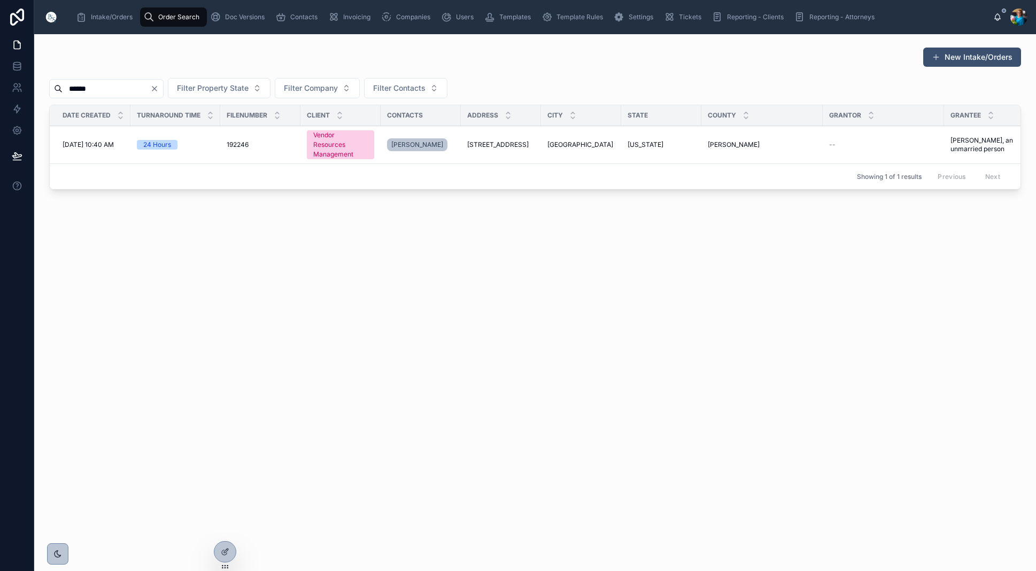
type input "******"
click at [584, 140] on td "Colonial Beach Colonial Beach" at bounding box center [581, 145] width 80 height 38
click at [584, 141] on span "[GEOGRAPHIC_DATA]" at bounding box center [580, 145] width 66 height 9
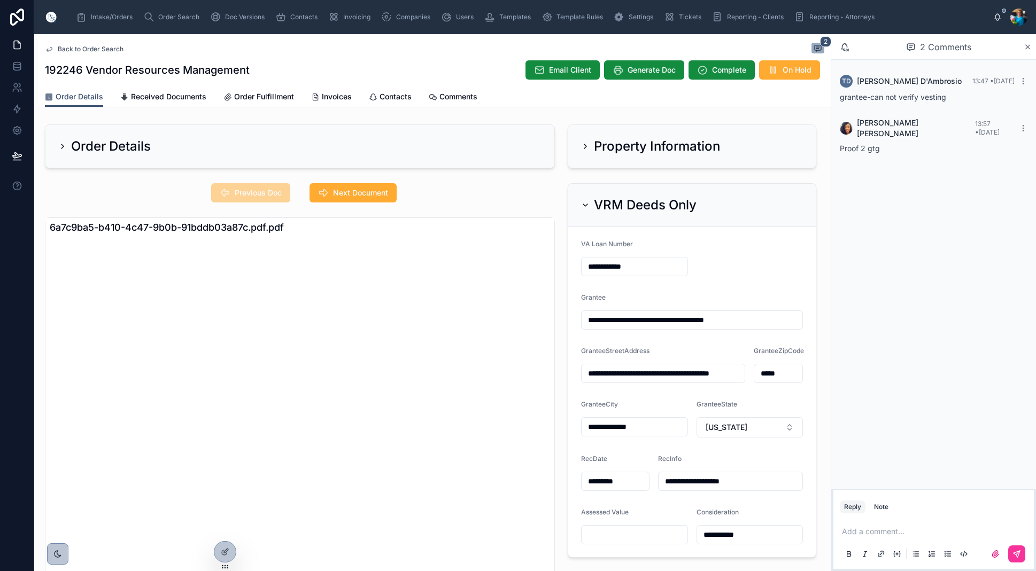
scroll to position [3, 0]
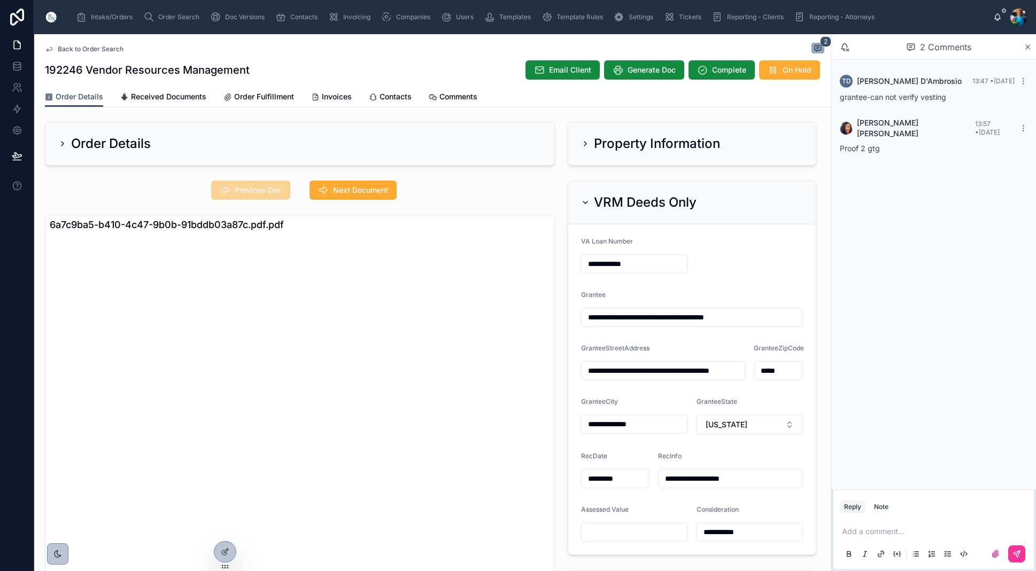
click at [586, 200] on icon at bounding box center [585, 202] width 9 height 9
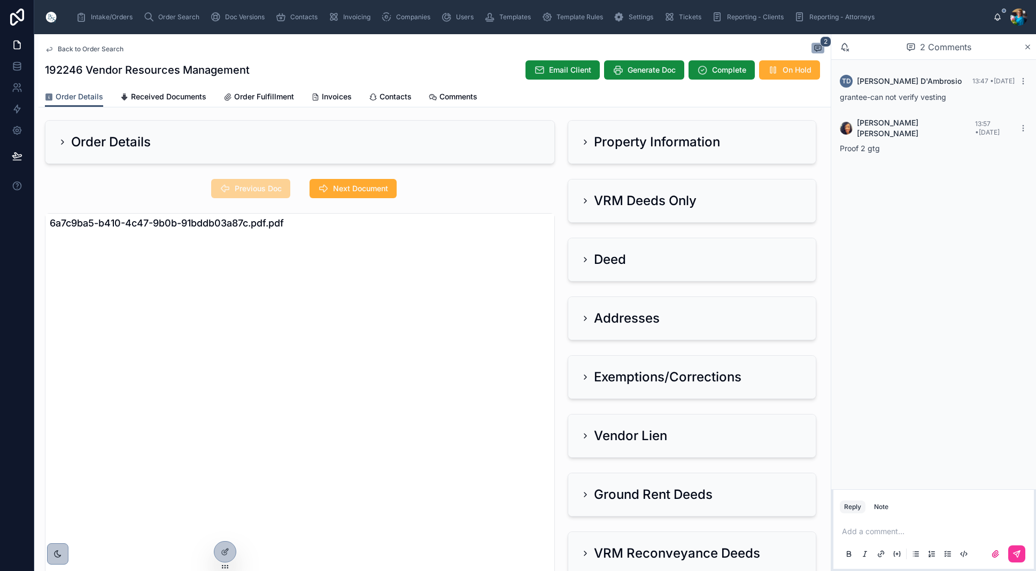
click at [585, 142] on icon at bounding box center [585, 142] width 9 height 9
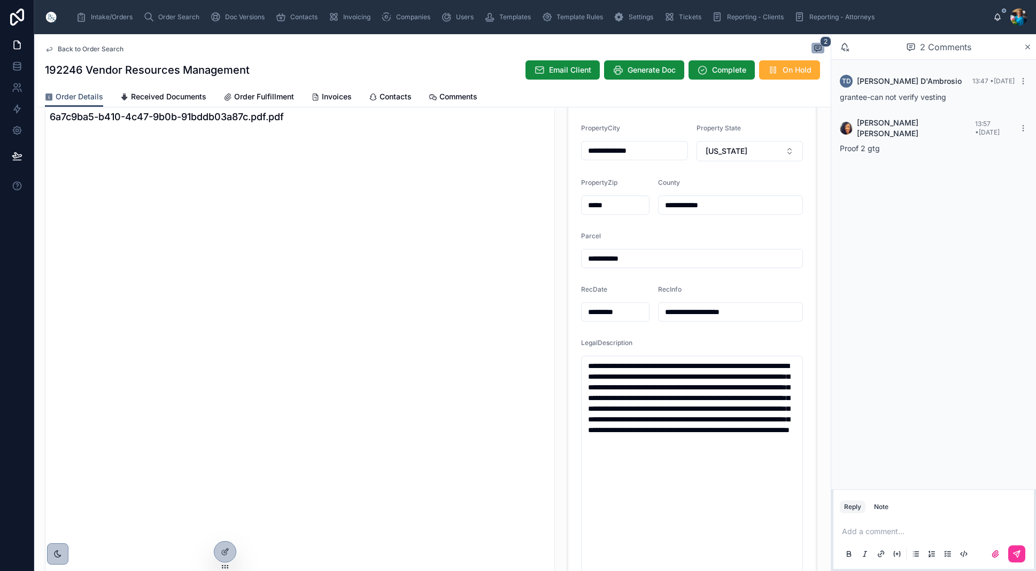
scroll to position [128, 0]
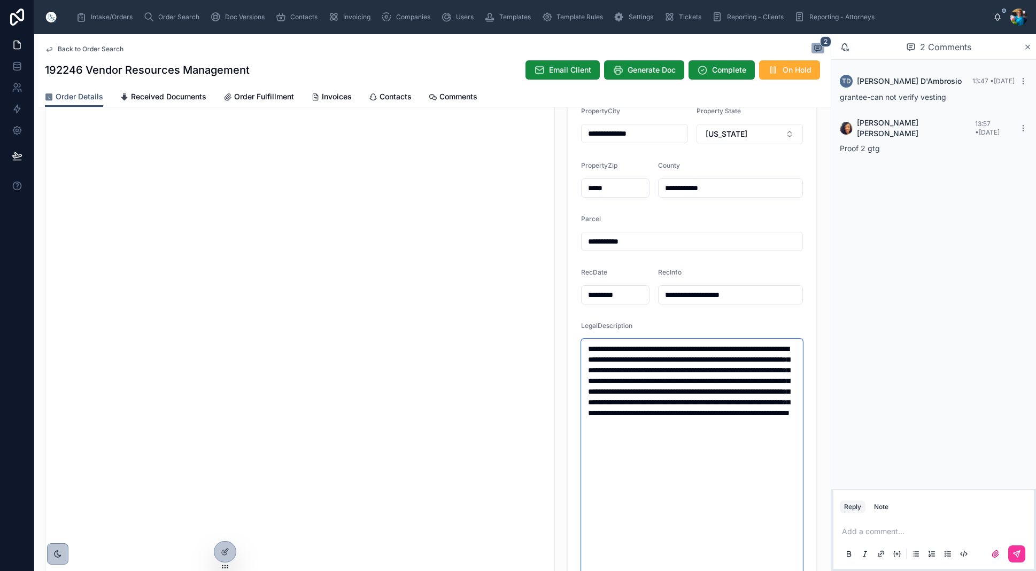
drag, startPoint x: 633, startPoint y: 448, endPoint x: 577, endPoint y: 348, distance: 114.6
click at [577, 348] on form "**********" at bounding box center [691, 345] width 247 height 609
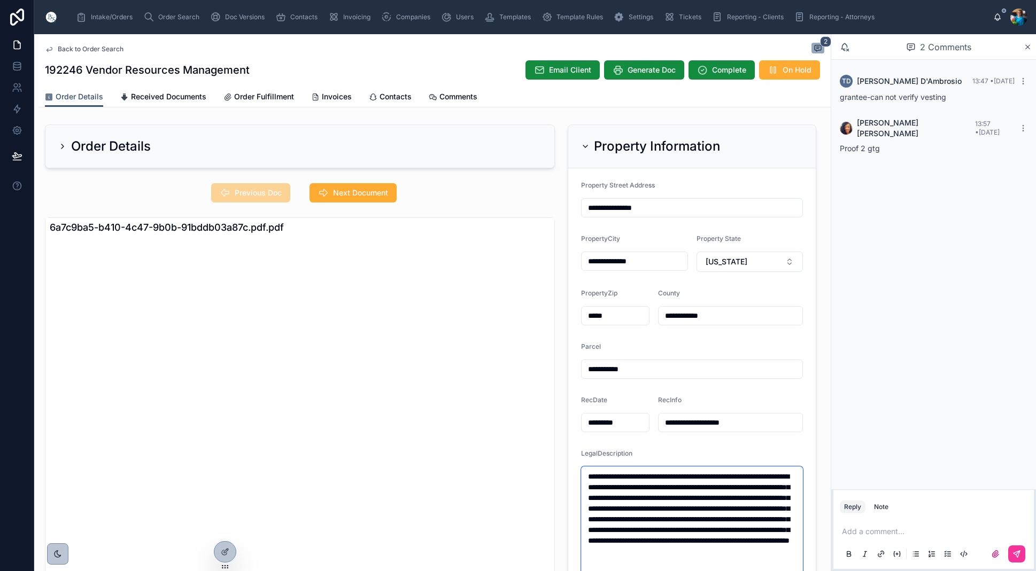
scroll to position [0, 0]
click at [585, 145] on icon at bounding box center [585, 146] width 9 height 9
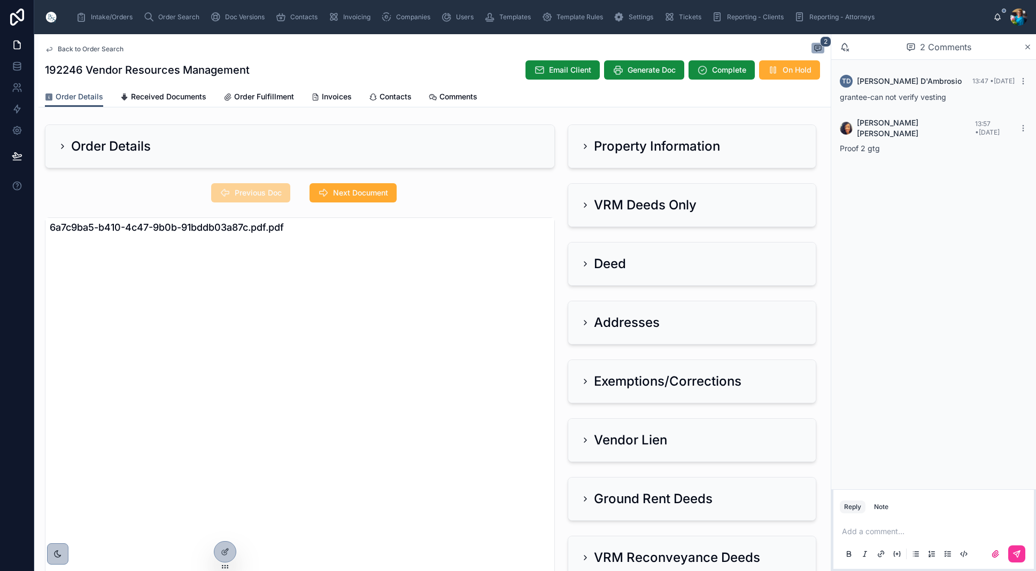
click at [588, 209] on icon at bounding box center [585, 205] width 9 height 9
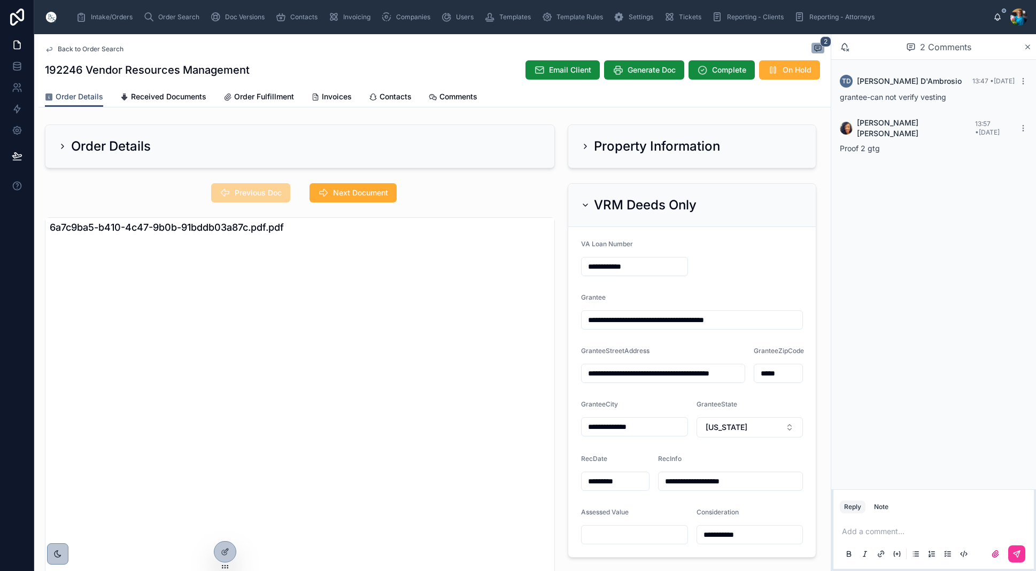
drag, startPoint x: 737, startPoint y: 374, endPoint x: 729, endPoint y: 397, distance: 24.8
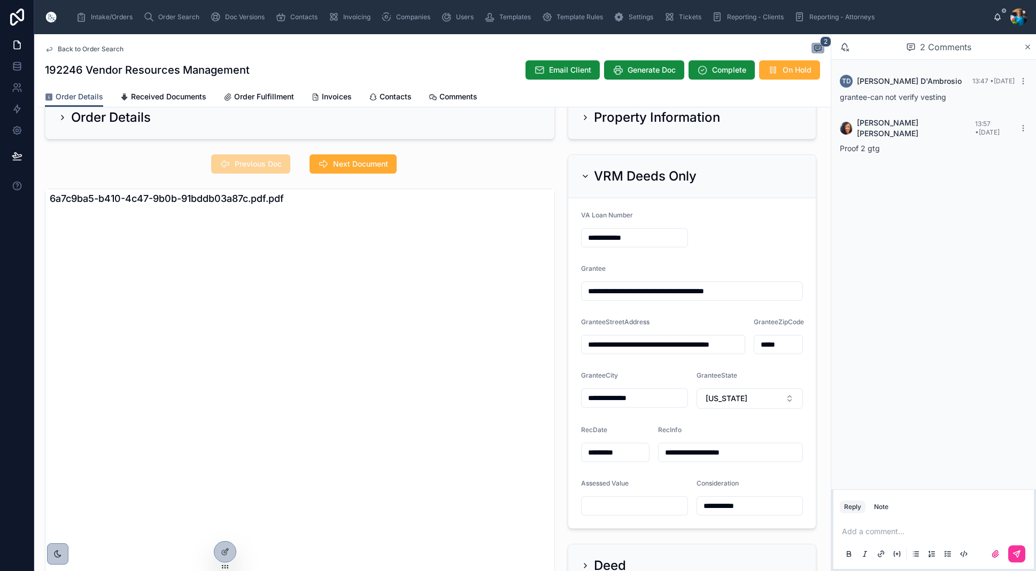
scroll to position [36, 0]
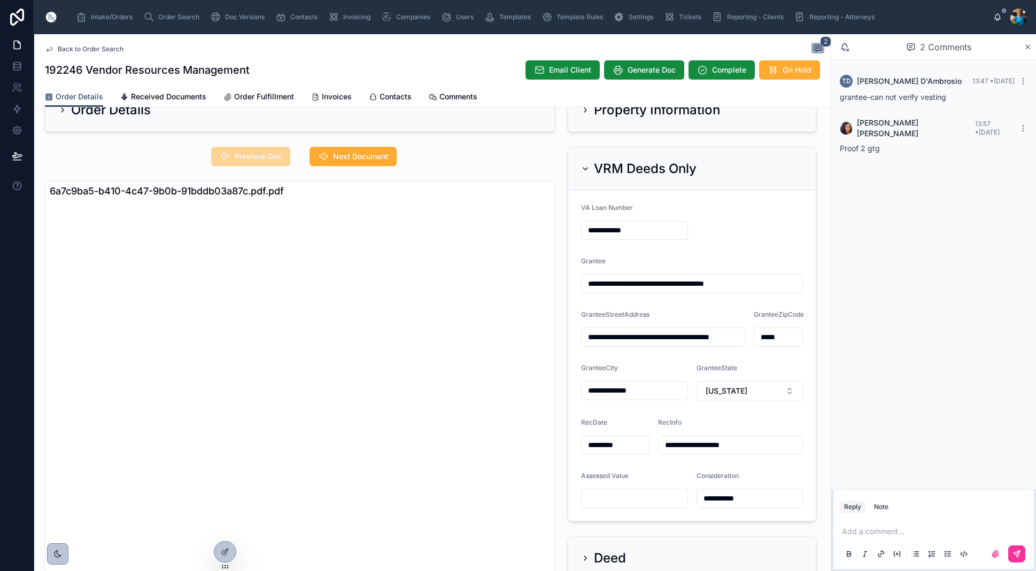
drag, startPoint x: 586, startPoint y: 164, endPoint x: 588, endPoint y: 185, distance: 20.9
click at [586, 165] on div "VRM Deeds Only" at bounding box center [638, 168] width 115 height 17
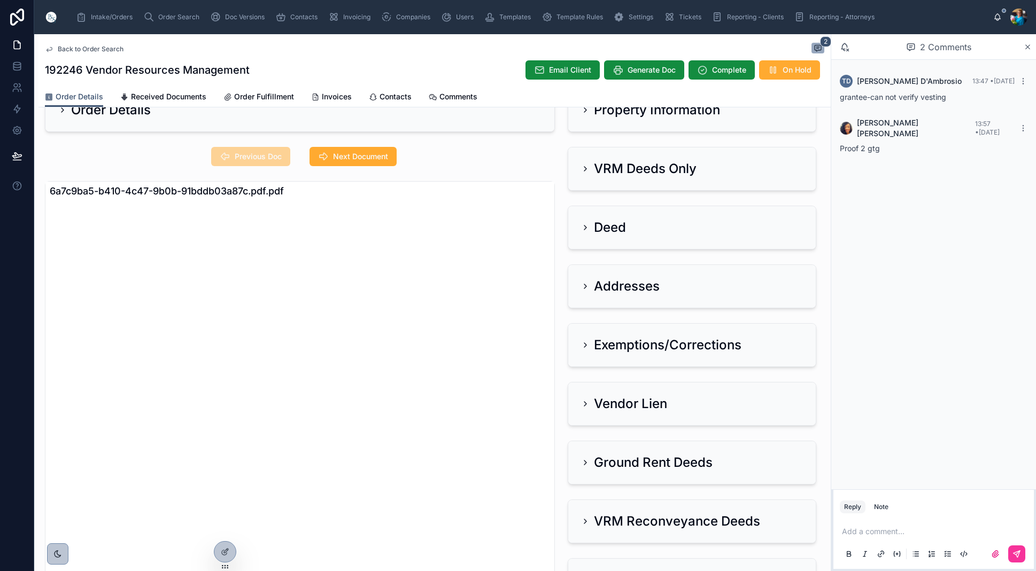
click at [586, 283] on icon at bounding box center [585, 286] width 9 height 9
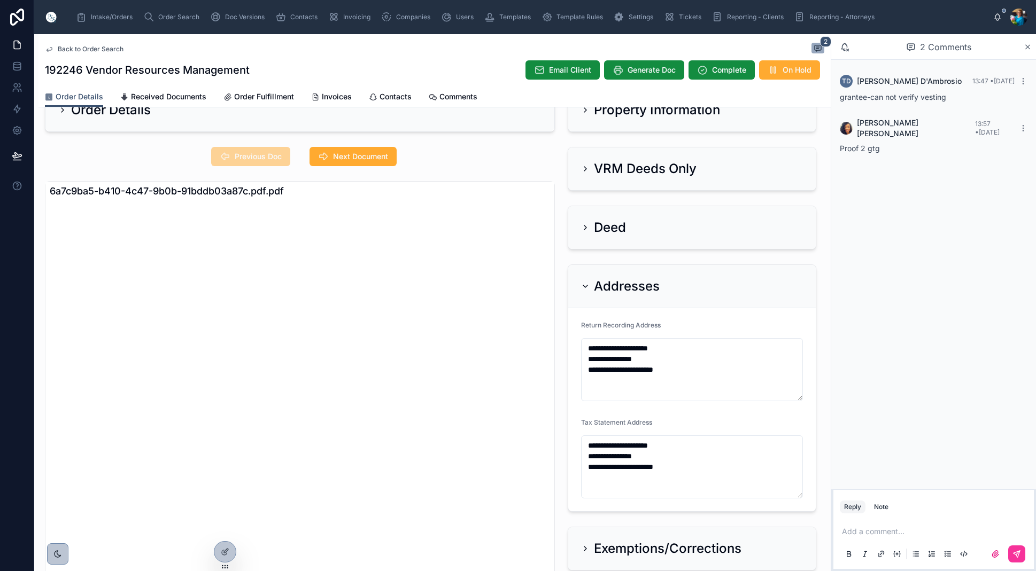
click at [585, 282] on icon at bounding box center [585, 286] width 9 height 9
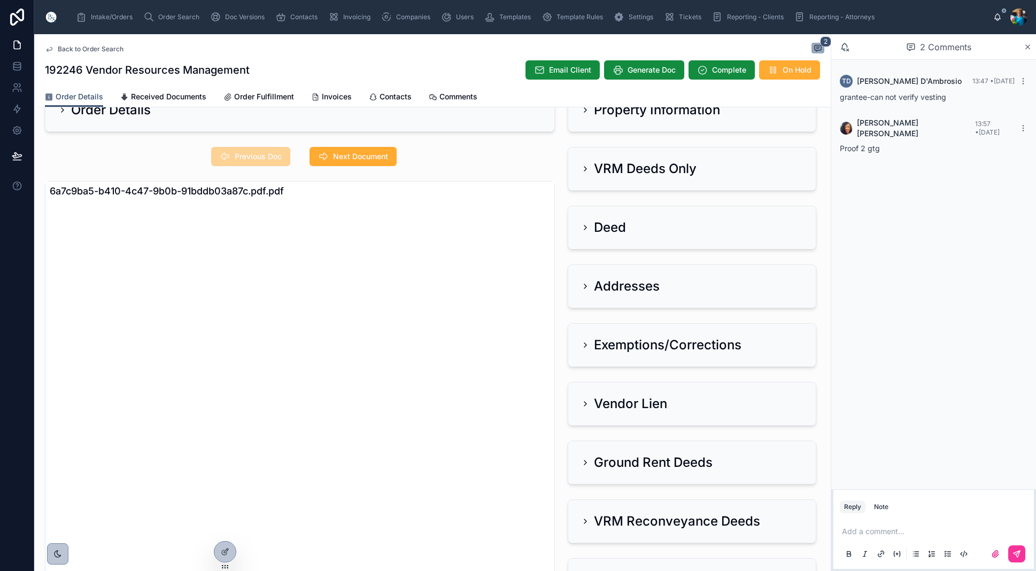
drag, startPoint x: 586, startPoint y: 166, endPoint x: 560, endPoint y: 210, distance: 51.8
click at [586, 167] on icon at bounding box center [585, 169] width 9 height 9
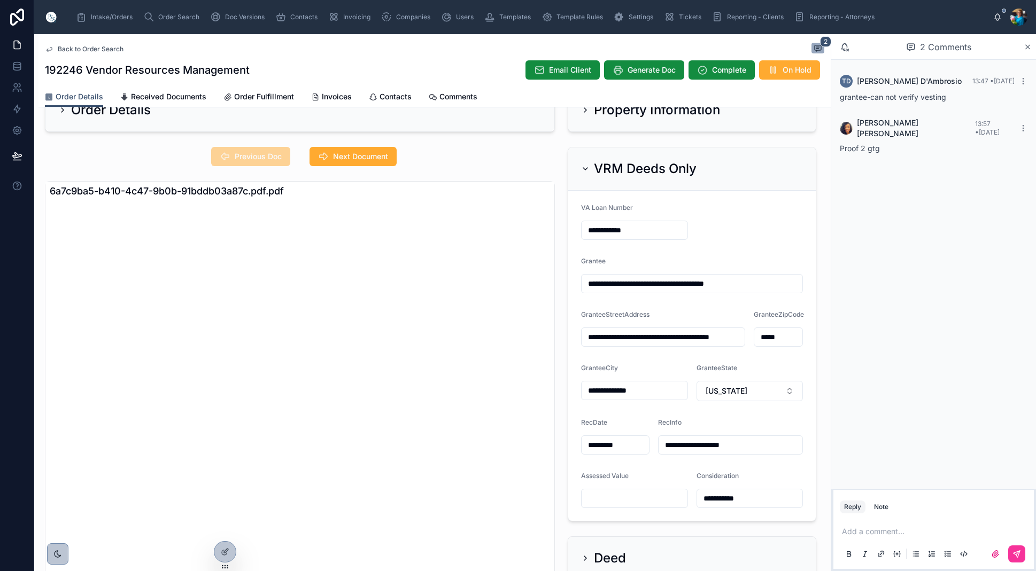
scroll to position [0, 0]
drag, startPoint x: 584, startPoint y: 168, endPoint x: 588, endPoint y: 177, distance: 10.3
click at [584, 168] on icon at bounding box center [585, 169] width 9 height 9
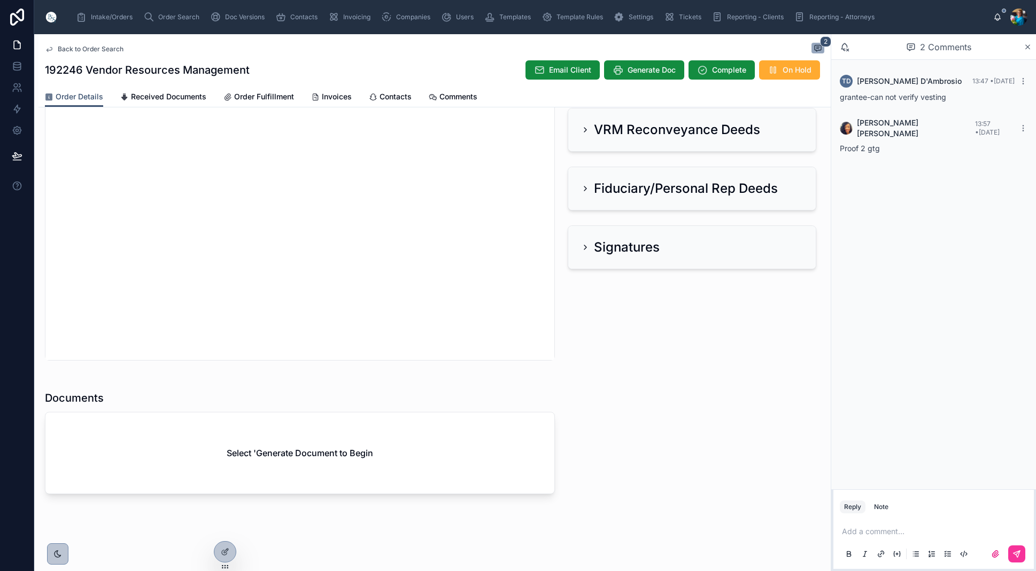
scroll to position [428, 0]
click at [649, 67] on span "Generate Doc" at bounding box center [651, 70] width 48 height 11
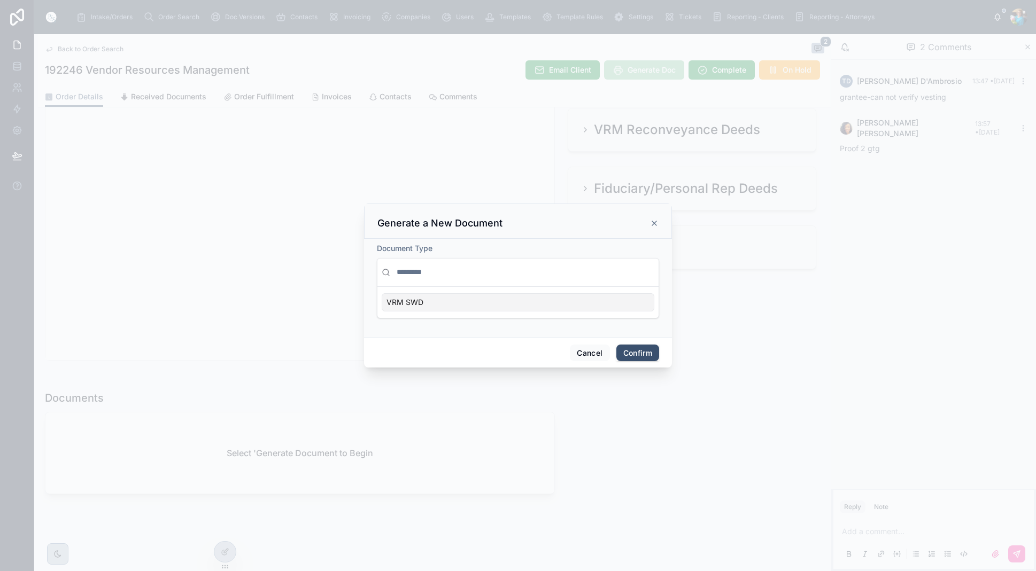
click at [626, 305] on div "VRM SWD" at bounding box center [518, 302] width 273 height 18
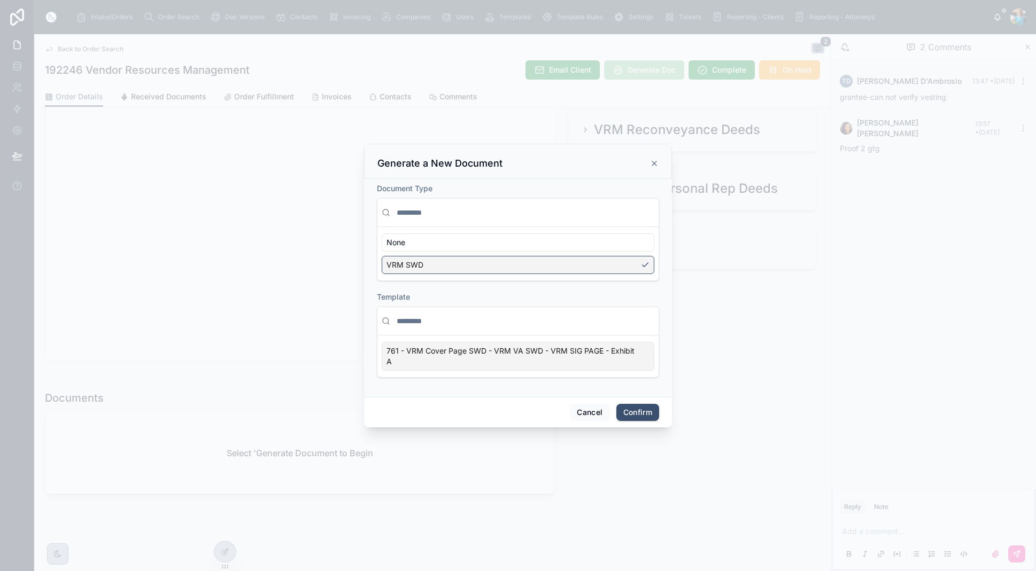
click at [646, 358] on div "761 - VRM Cover Page SWD - VRM VA SWD - VRM SIG PAGE - Exhibit A" at bounding box center [518, 356] width 273 height 29
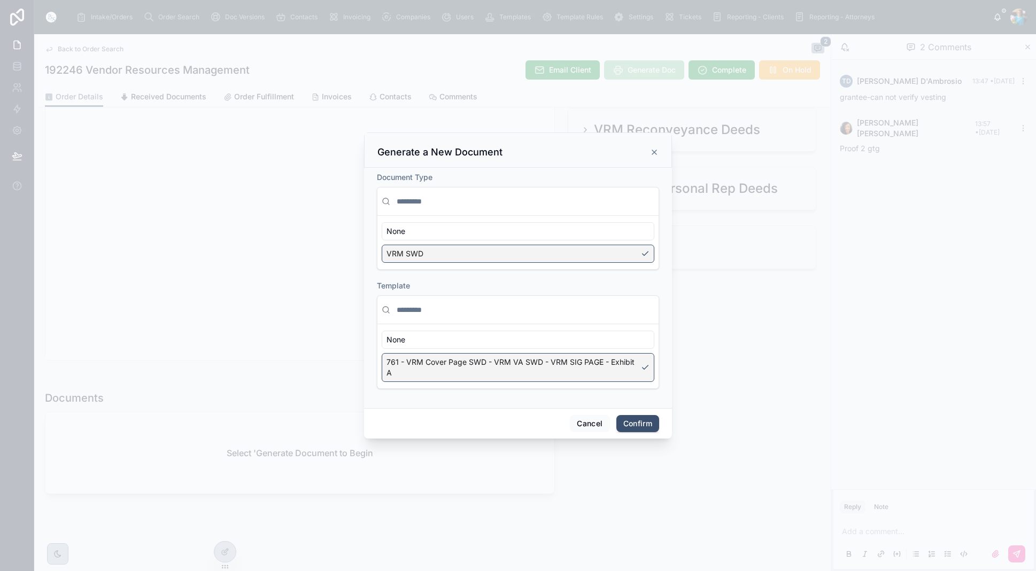
click at [638, 424] on button "Confirm" at bounding box center [637, 423] width 43 height 17
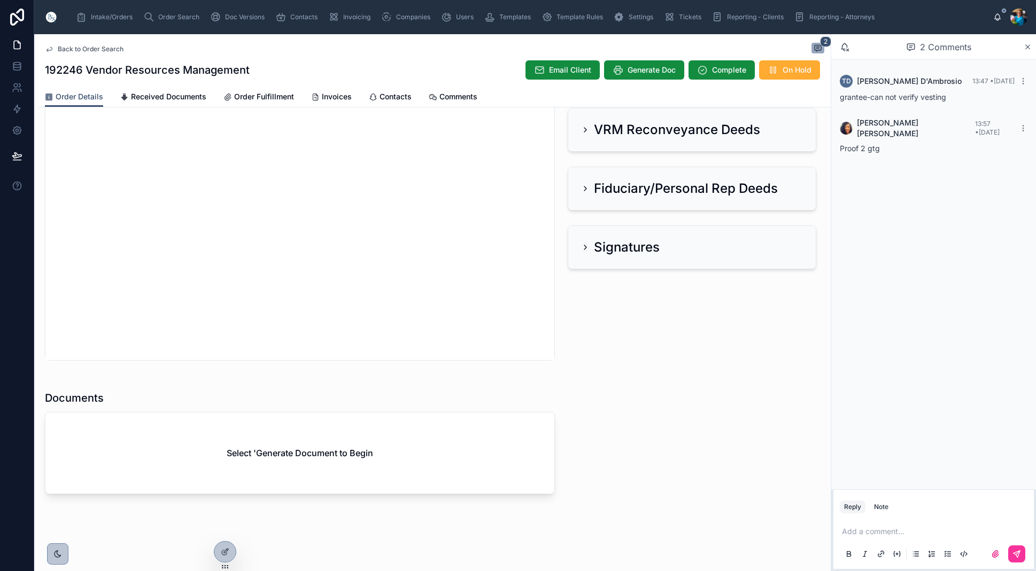
scroll to position [393, 0]
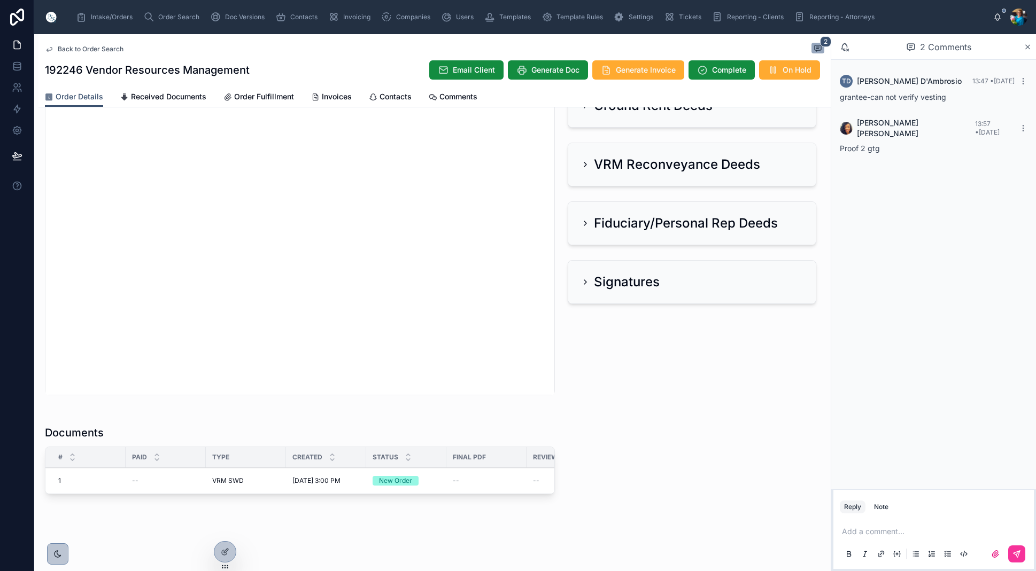
click at [440, 464] on div "Status" at bounding box center [406, 457] width 80 height 20
click at [901, 537] on p at bounding box center [936, 531] width 188 height 11
drag, startPoint x: 1021, startPoint y: 553, endPoint x: 1022, endPoint y: 545, distance: 8.1
click at [1021, 553] on button at bounding box center [1016, 554] width 17 height 17
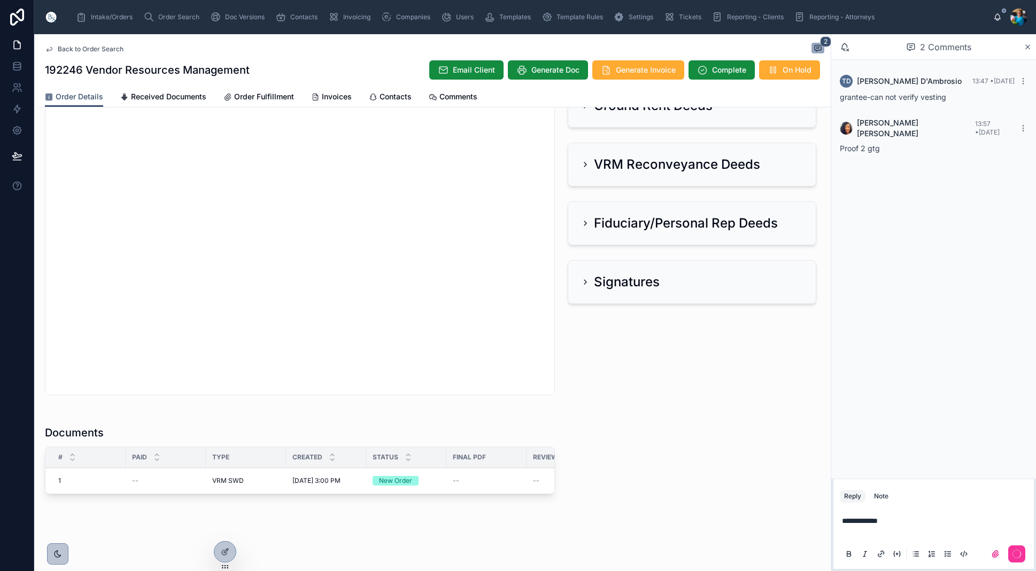
scroll to position [0, 0]
click at [0, 0] on button "Edit" at bounding box center [0, 0] width 0 height 0
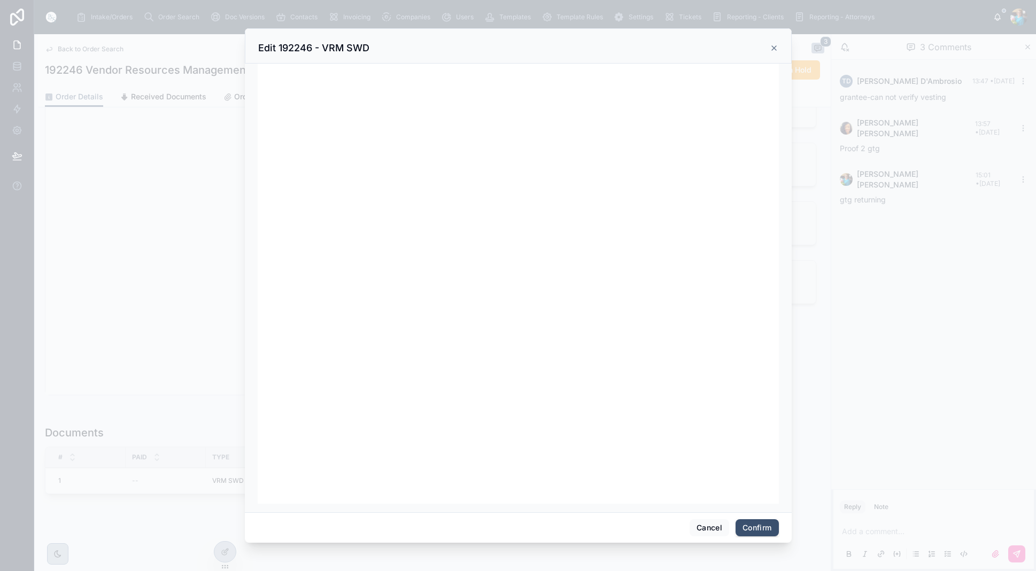
scroll to position [135, 0]
drag, startPoint x: 748, startPoint y: 526, endPoint x: 727, endPoint y: 522, distance: 21.2
click at [747, 526] on button "Confirm" at bounding box center [756, 527] width 43 height 17
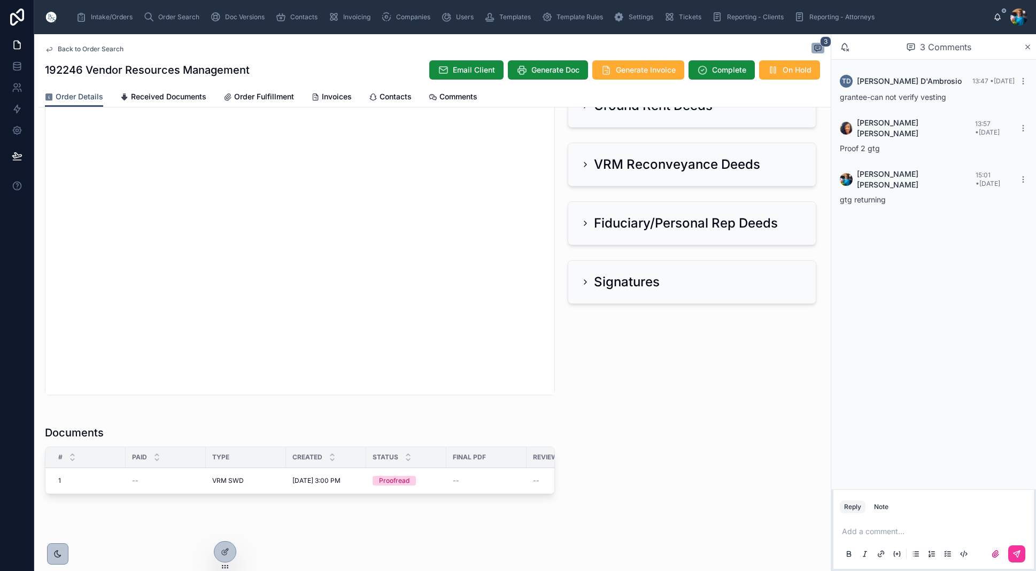
click at [0, 0] on span "Ready for QC" at bounding box center [0, 0] width 0 height 0
click at [0, 0] on span "Finalize Document" at bounding box center [0, 0] width 0 height 0
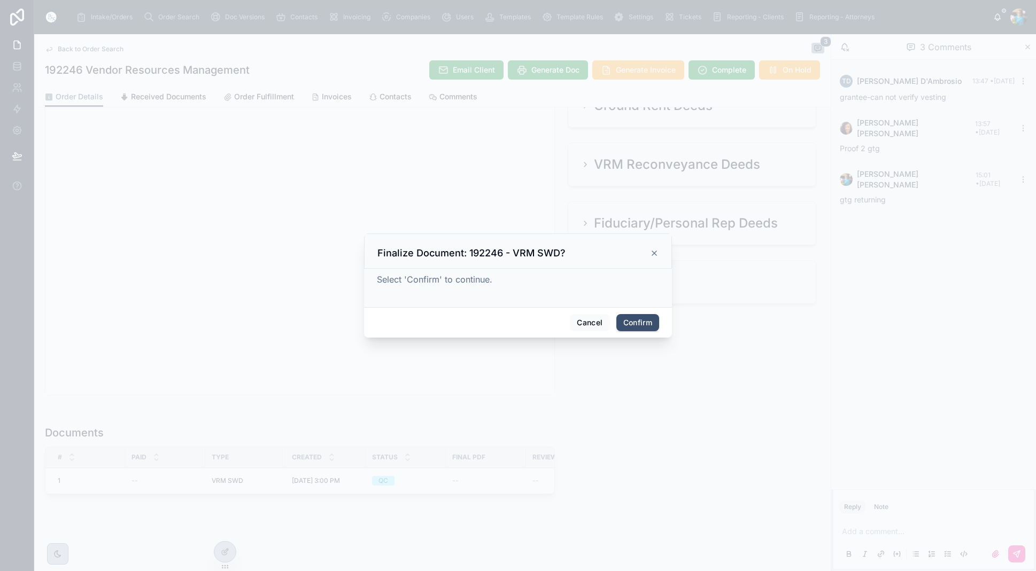
click at [626, 325] on button "Confirm" at bounding box center [637, 322] width 43 height 17
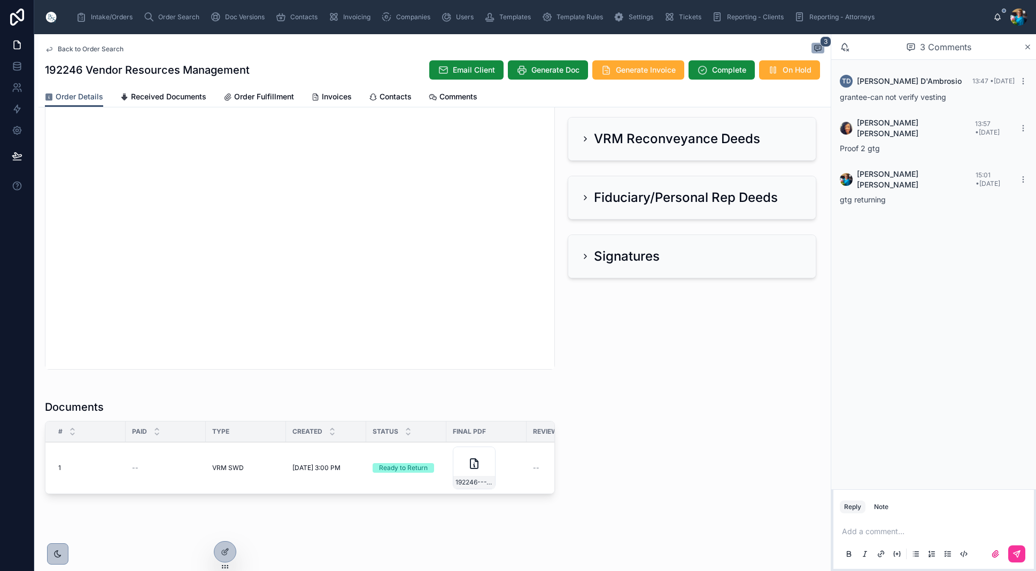
scroll to position [419, 0]
click at [489, 482] on span "192246---VRM-SWD" at bounding box center [473, 482] width 37 height 9
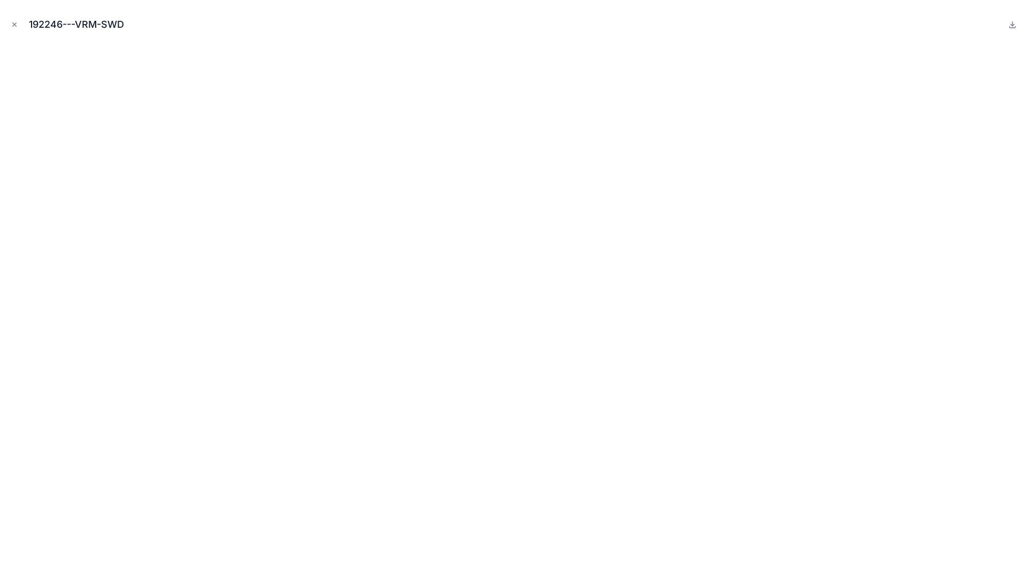
drag, startPoint x: 11, startPoint y: 23, endPoint x: 10, endPoint y: 38, distance: 15.5
click at [11, 25] on icon "Close modal" at bounding box center [14, 24] width 7 height 7
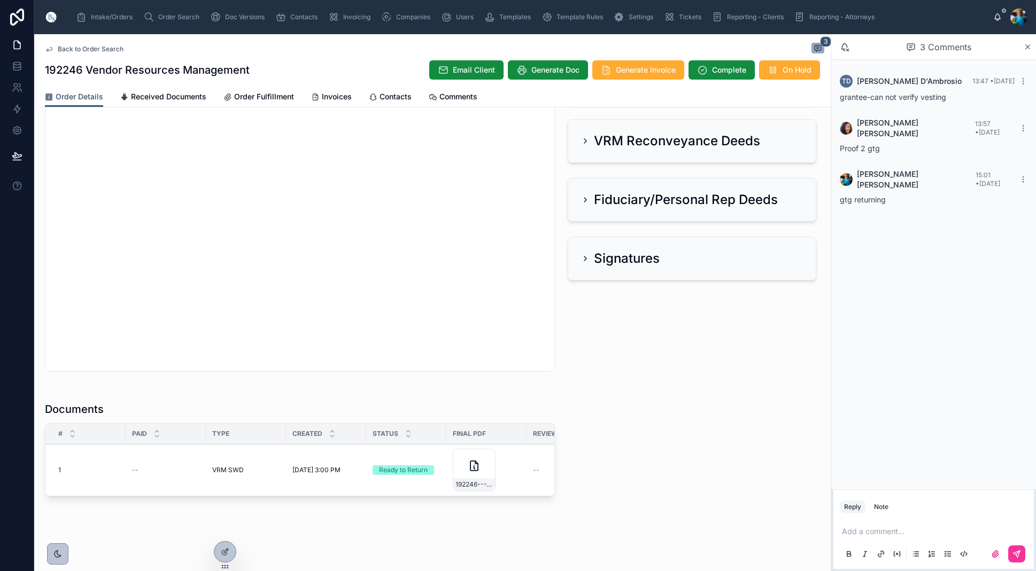
click at [0, 0] on span "Sent to Client" at bounding box center [0, 0] width 0 height 0
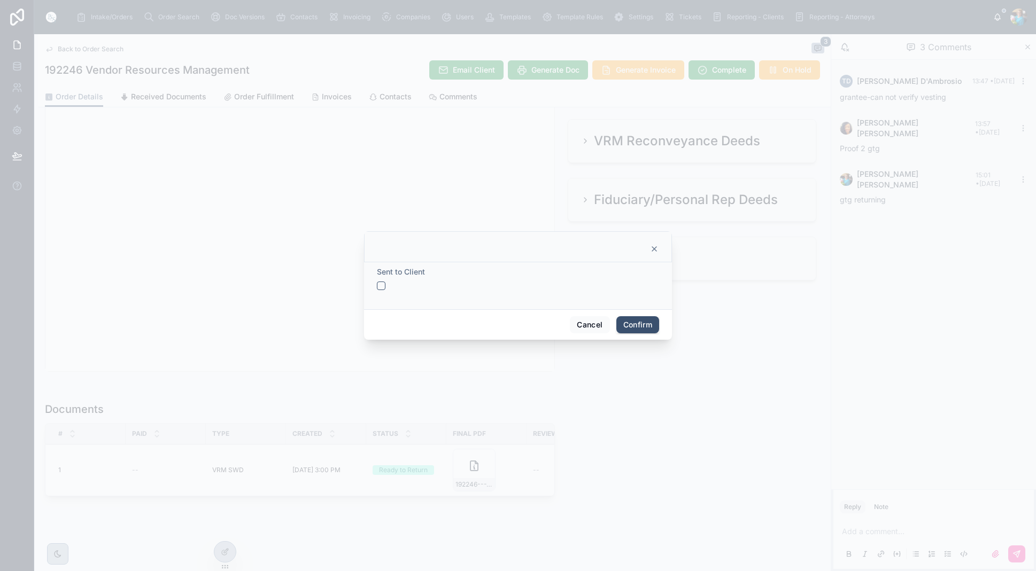
drag, startPoint x: 377, startPoint y: 284, endPoint x: 393, endPoint y: 296, distance: 19.5
click at [380, 287] on button "button" at bounding box center [381, 286] width 9 height 9
click at [638, 325] on button "Confirm" at bounding box center [637, 324] width 43 height 17
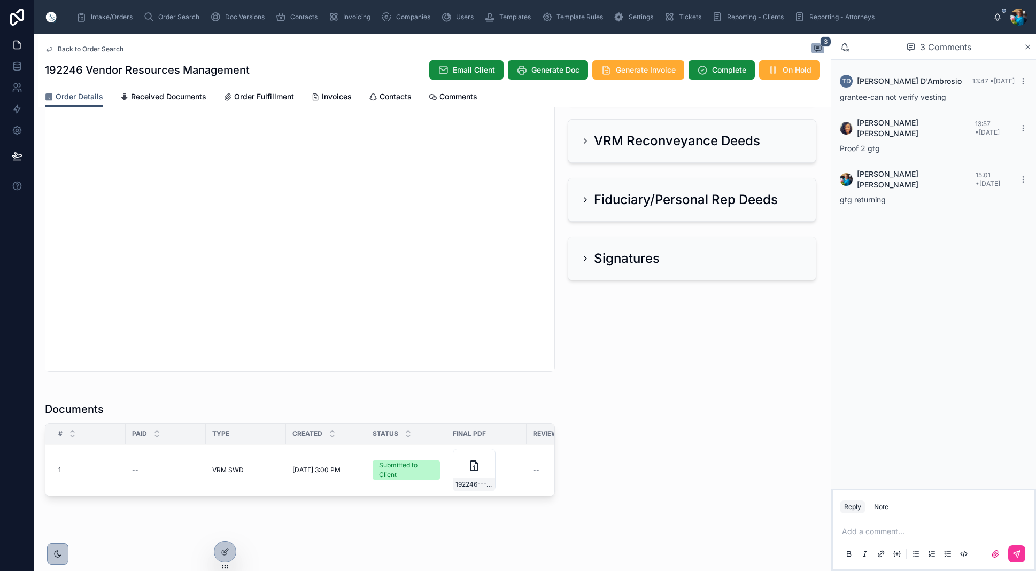
click at [624, 72] on span "Generate Invoice" at bounding box center [646, 70] width 60 height 11
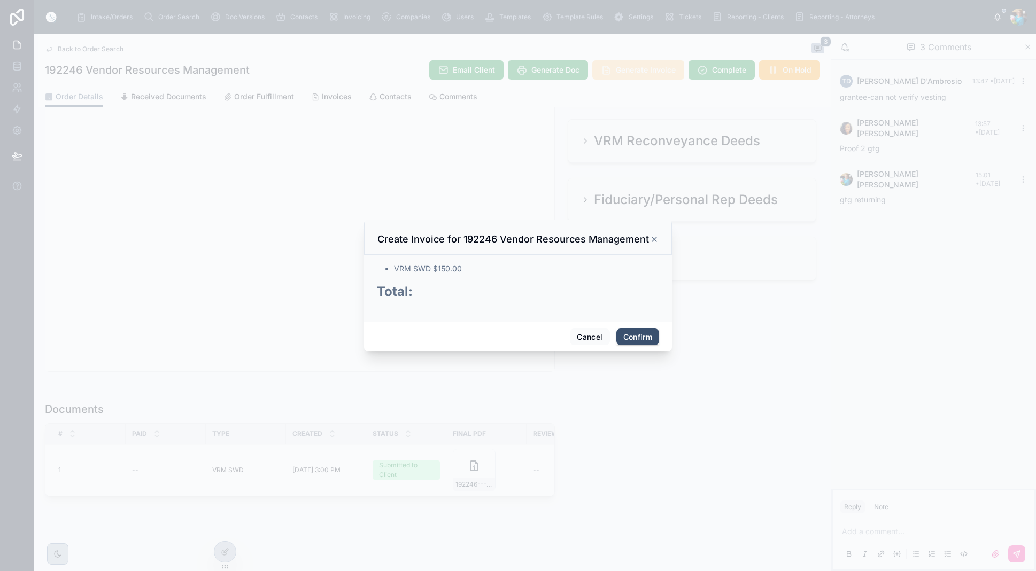
click at [642, 336] on button "Confirm" at bounding box center [637, 337] width 43 height 17
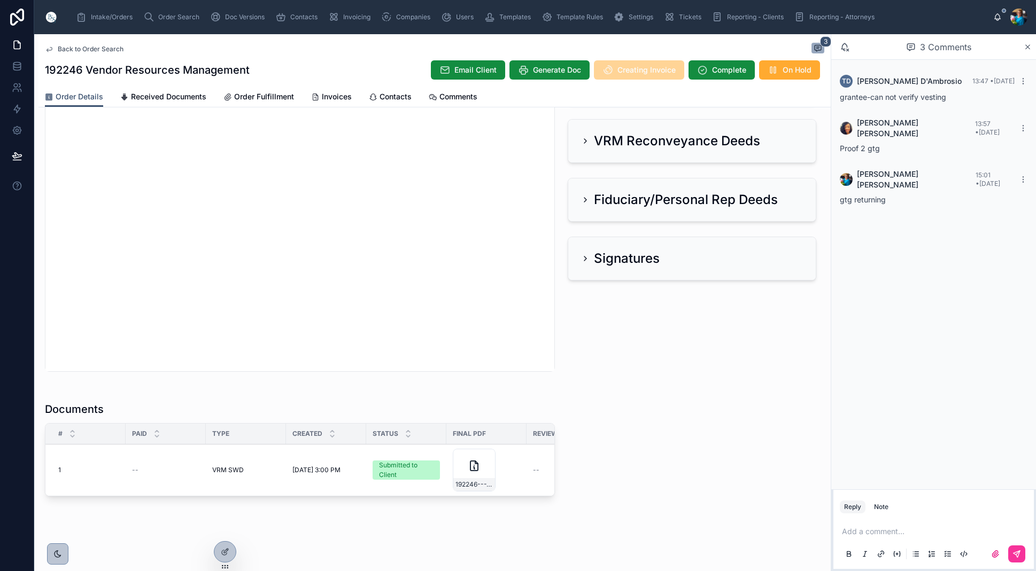
click at [0, 0] on button "Send for Review" at bounding box center [0, 0] width 0 height 0
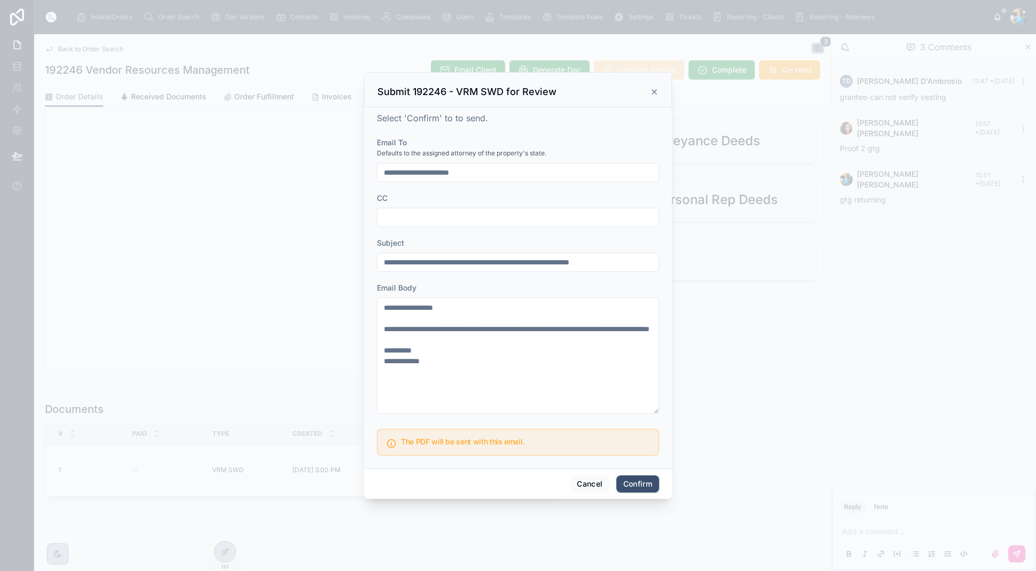
click at [635, 483] on button "Confirm" at bounding box center [637, 484] width 43 height 17
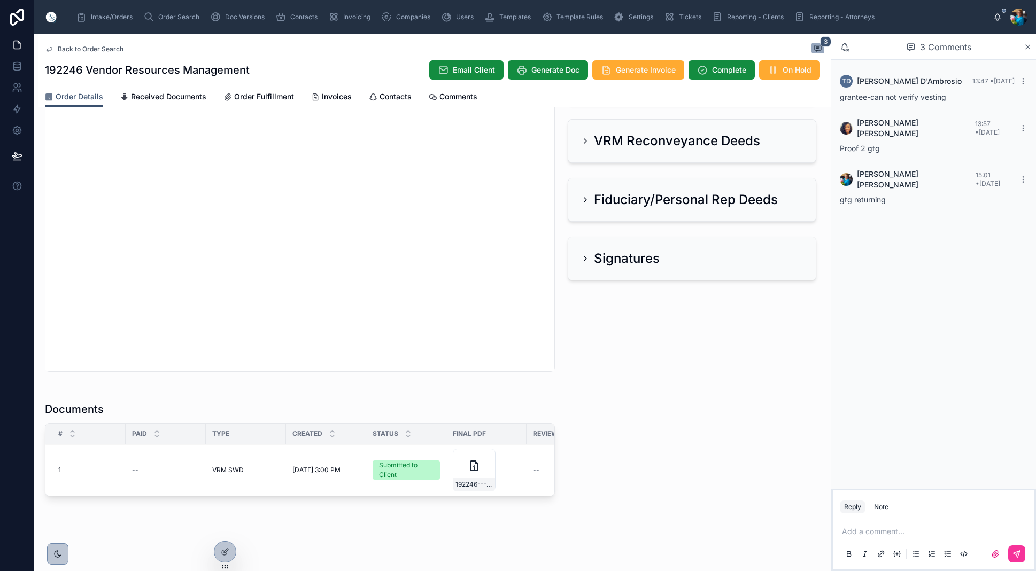
click at [335, 95] on span "Invoices" at bounding box center [337, 96] width 30 height 11
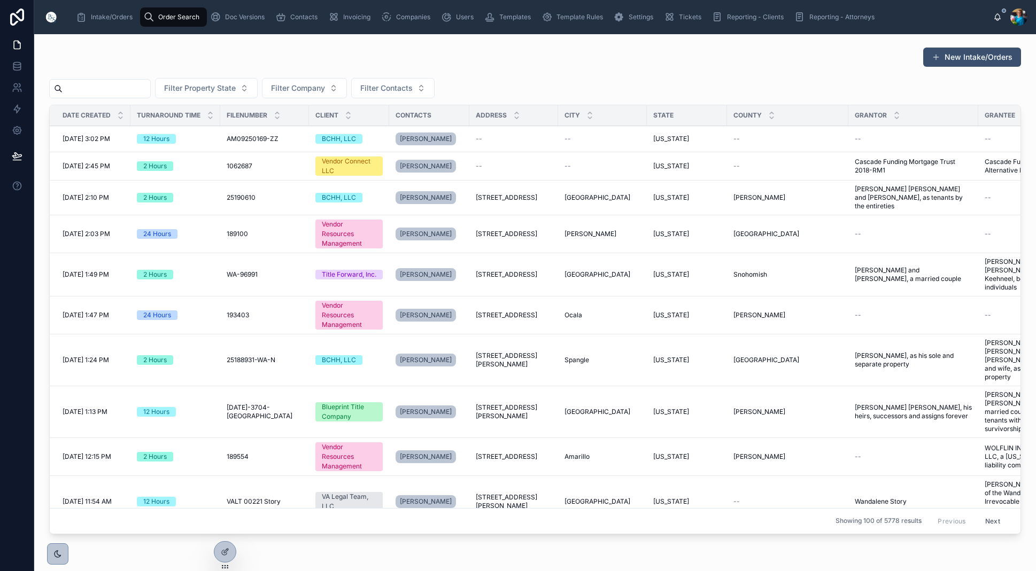
click at [125, 89] on input "text" at bounding box center [107, 88] width 88 height 15
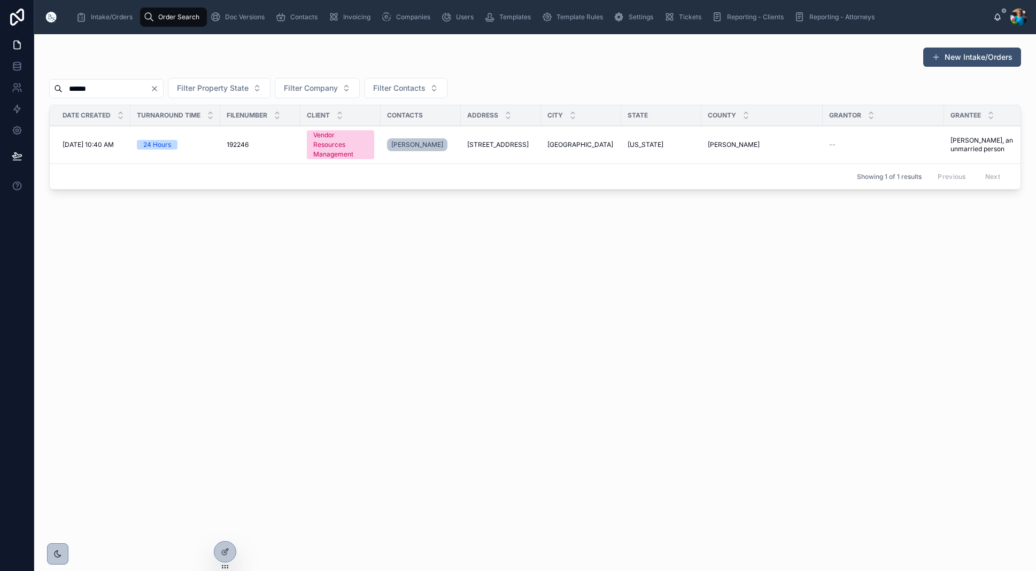
type input "******"
click at [584, 144] on span "[GEOGRAPHIC_DATA]" at bounding box center [580, 145] width 66 height 9
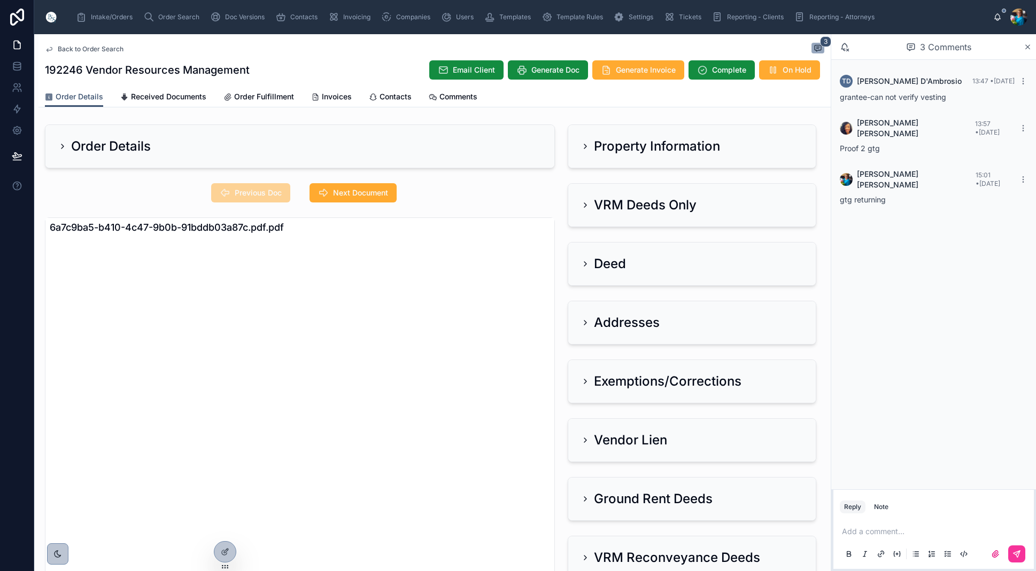
drag, startPoint x: 329, startPoint y: 97, endPoint x: 328, endPoint y: 104, distance: 7.0
click at [329, 97] on span "Invoices" at bounding box center [337, 96] width 30 height 11
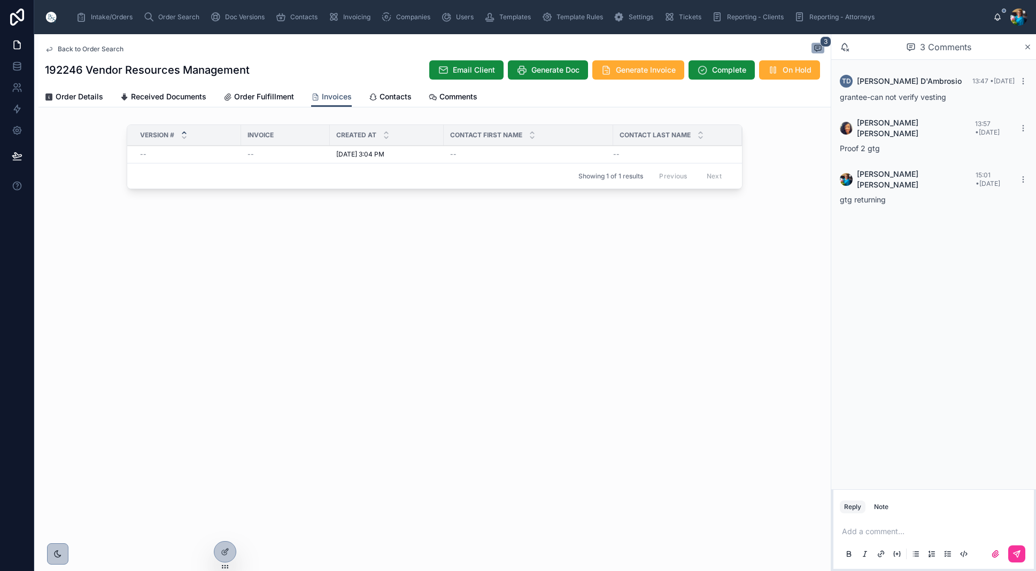
click at [260, 134] on span "Invoice" at bounding box center [260, 135] width 26 height 9
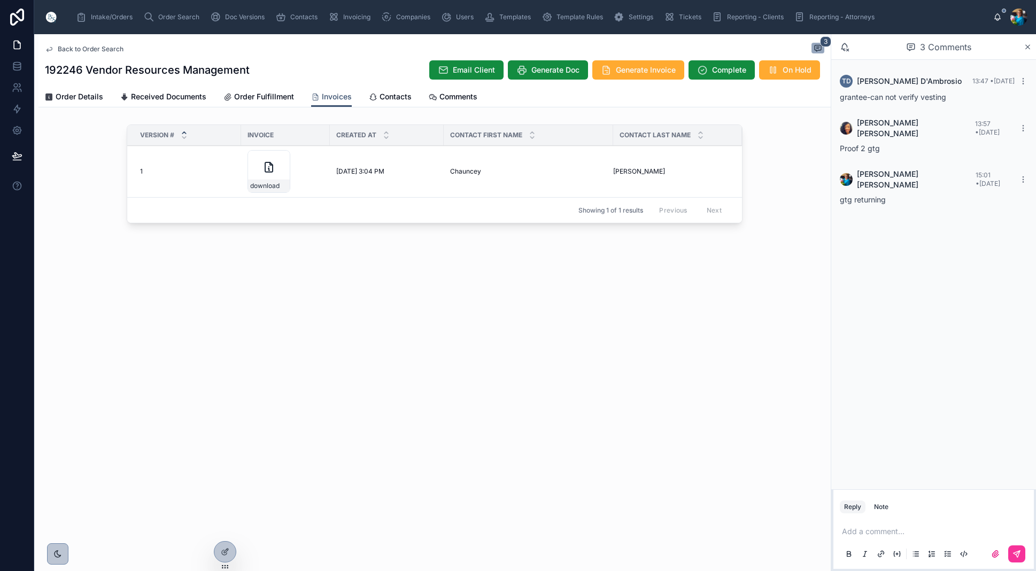
click at [0, 0] on icon at bounding box center [0, 0] width 0 height 0
